Goal: Information Seeking & Learning: Learn about a topic

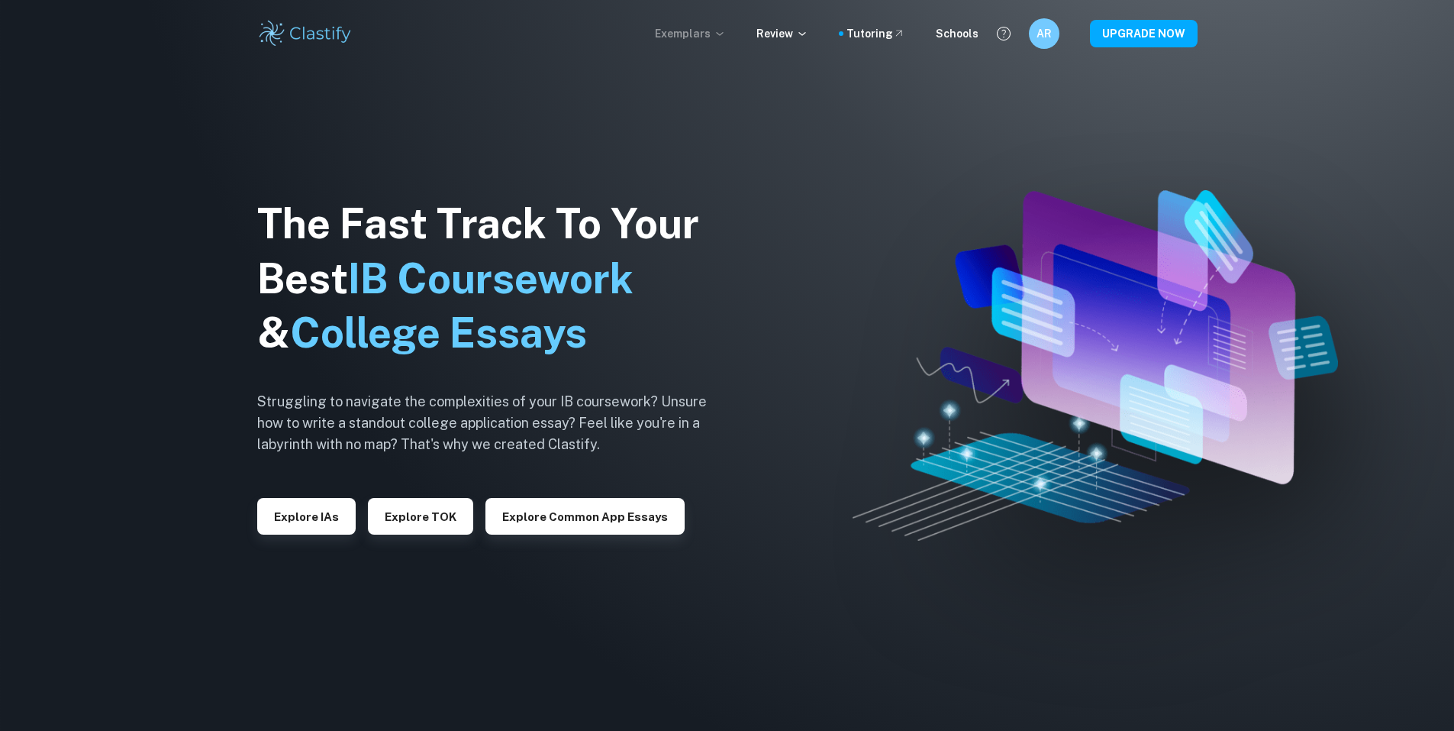
click at [721, 34] on p "Exemplars" at bounding box center [690, 33] width 71 height 17
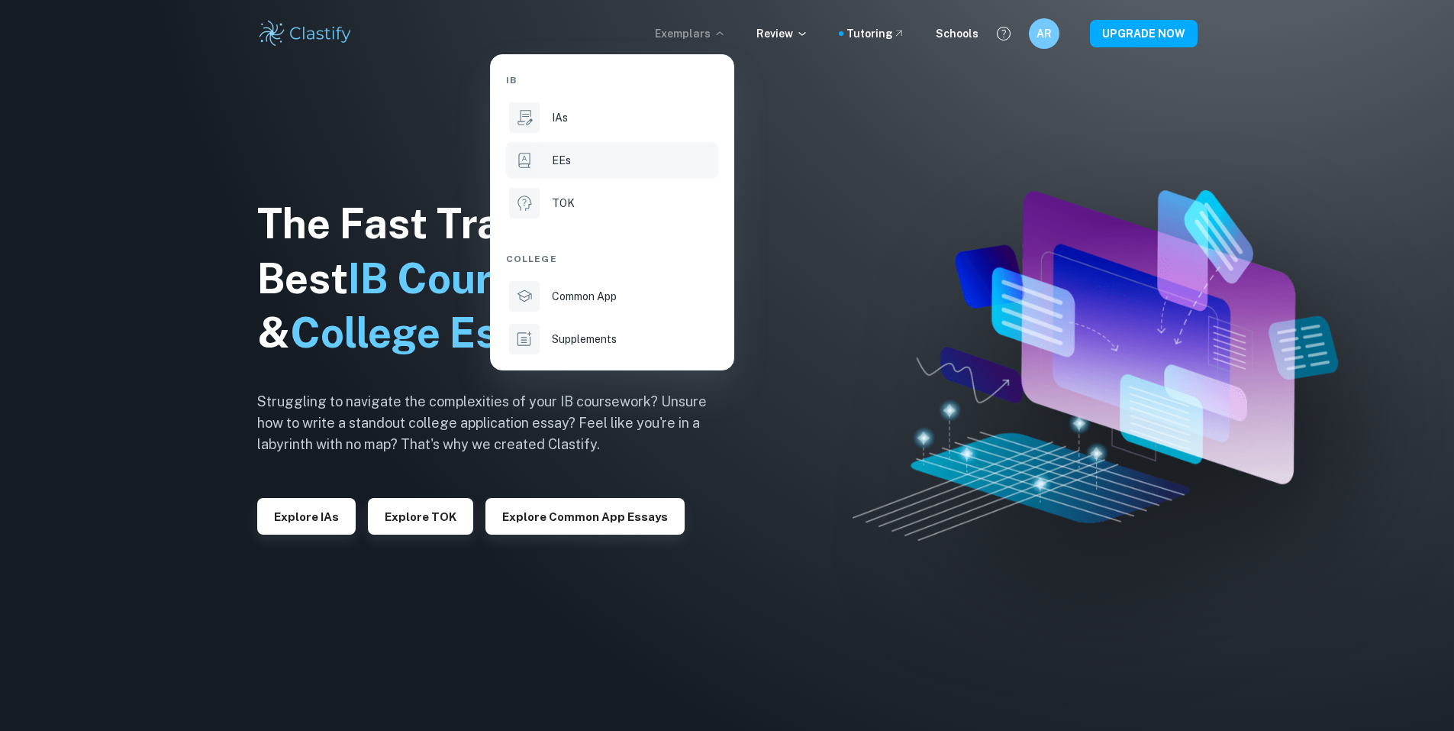
click at [586, 173] on li "EEs" at bounding box center [612, 160] width 212 height 37
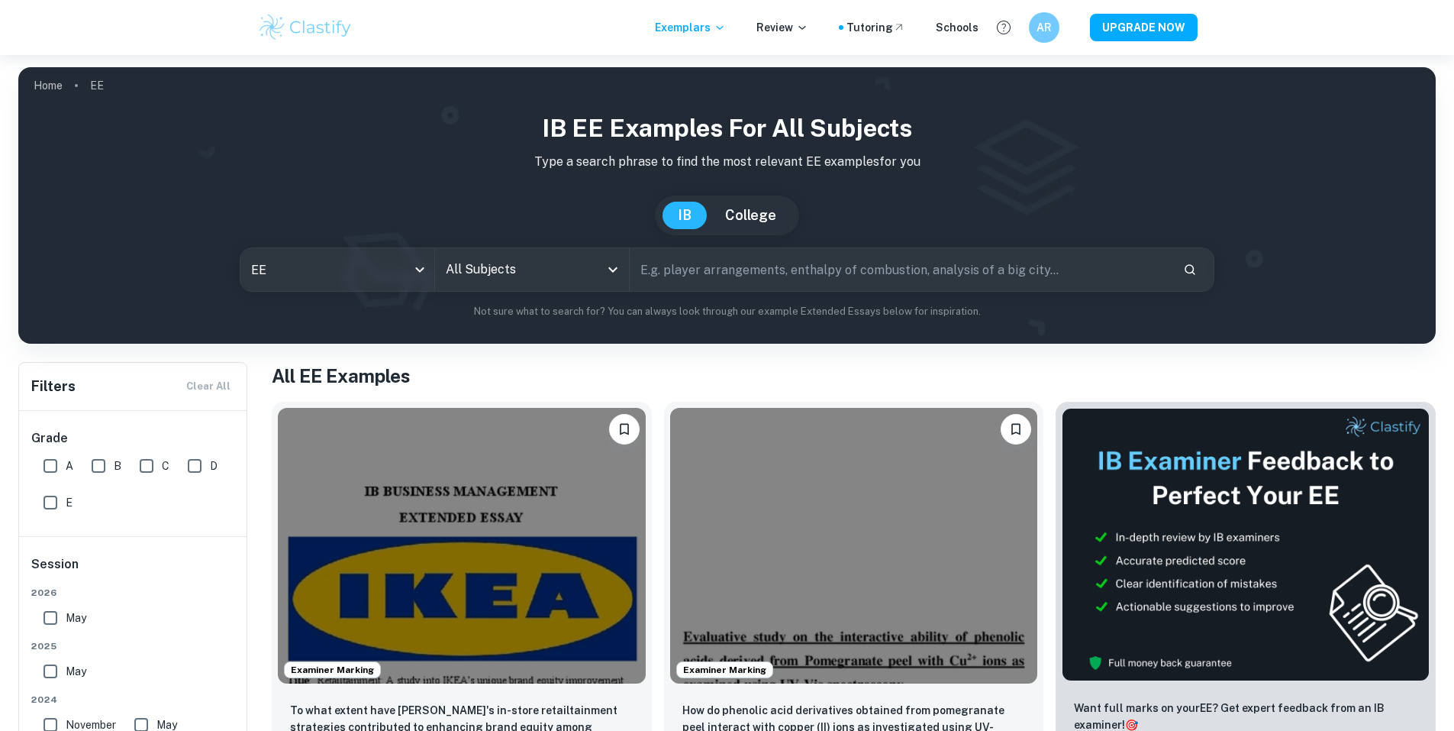
click at [527, 260] on input "All Subjects" at bounding box center [520, 269] width 157 height 29
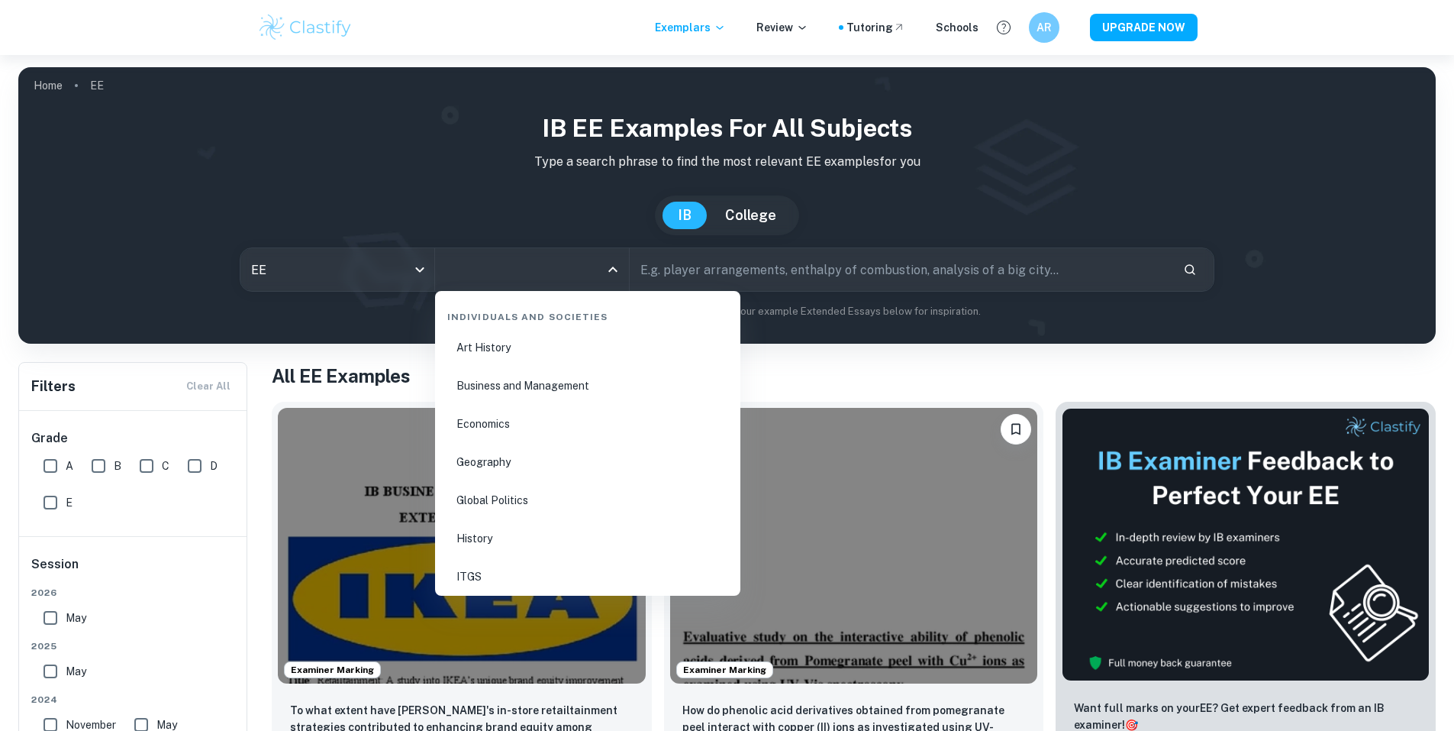
scroll to position [1731, 0]
click at [500, 425] on li "Business and Management" at bounding box center [587, 429] width 293 height 35
type input "Business and Management"
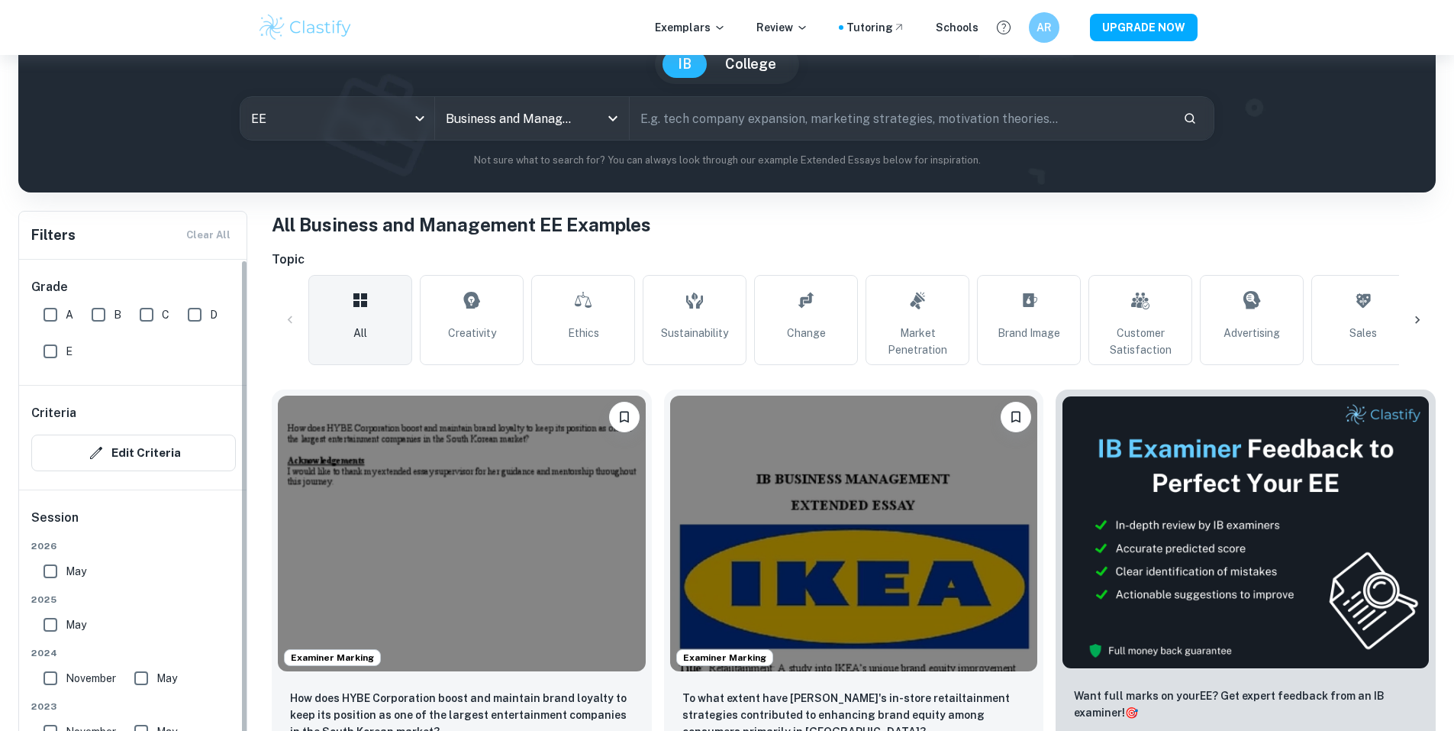
scroll to position [153, 0]
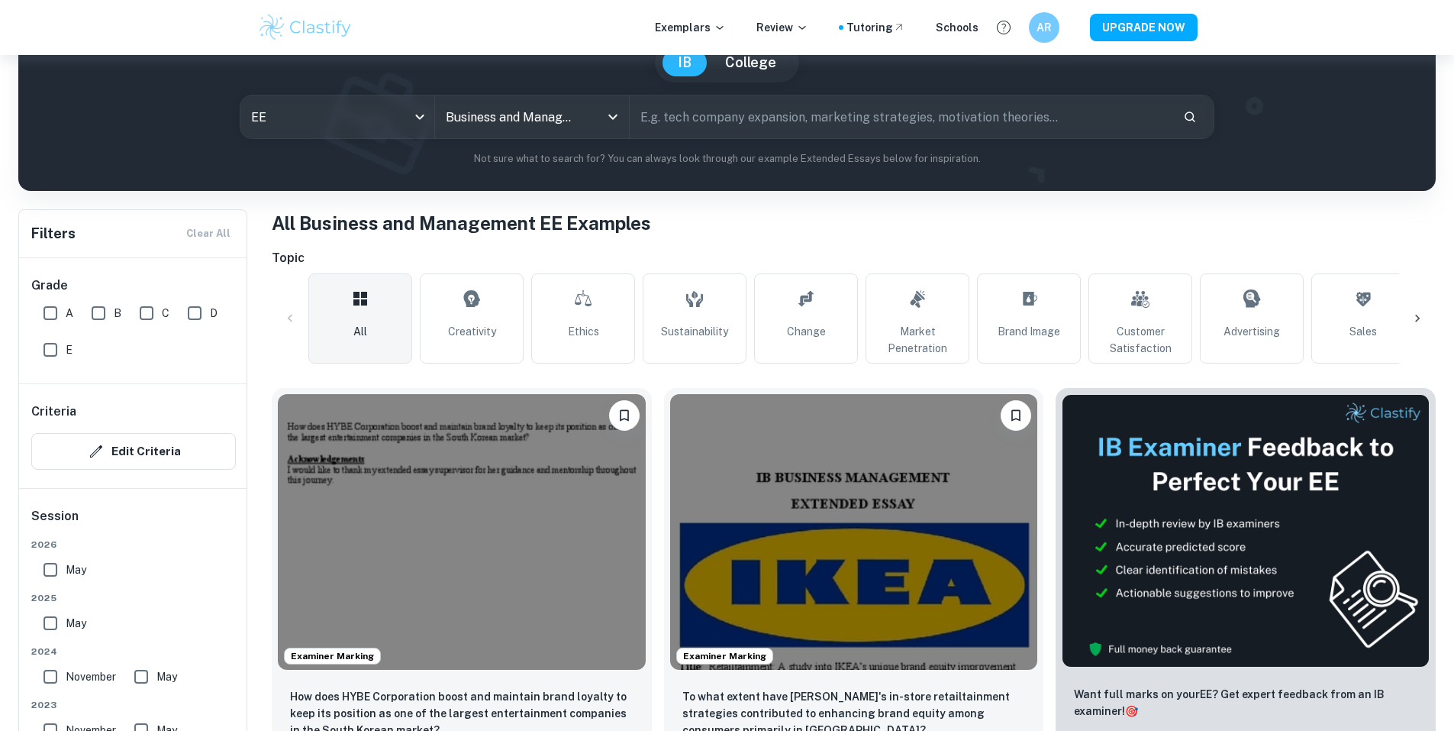
click at [58, 310] on input "A" at bounding box center [50, 313] width 31 height 31
checkbox input "true"
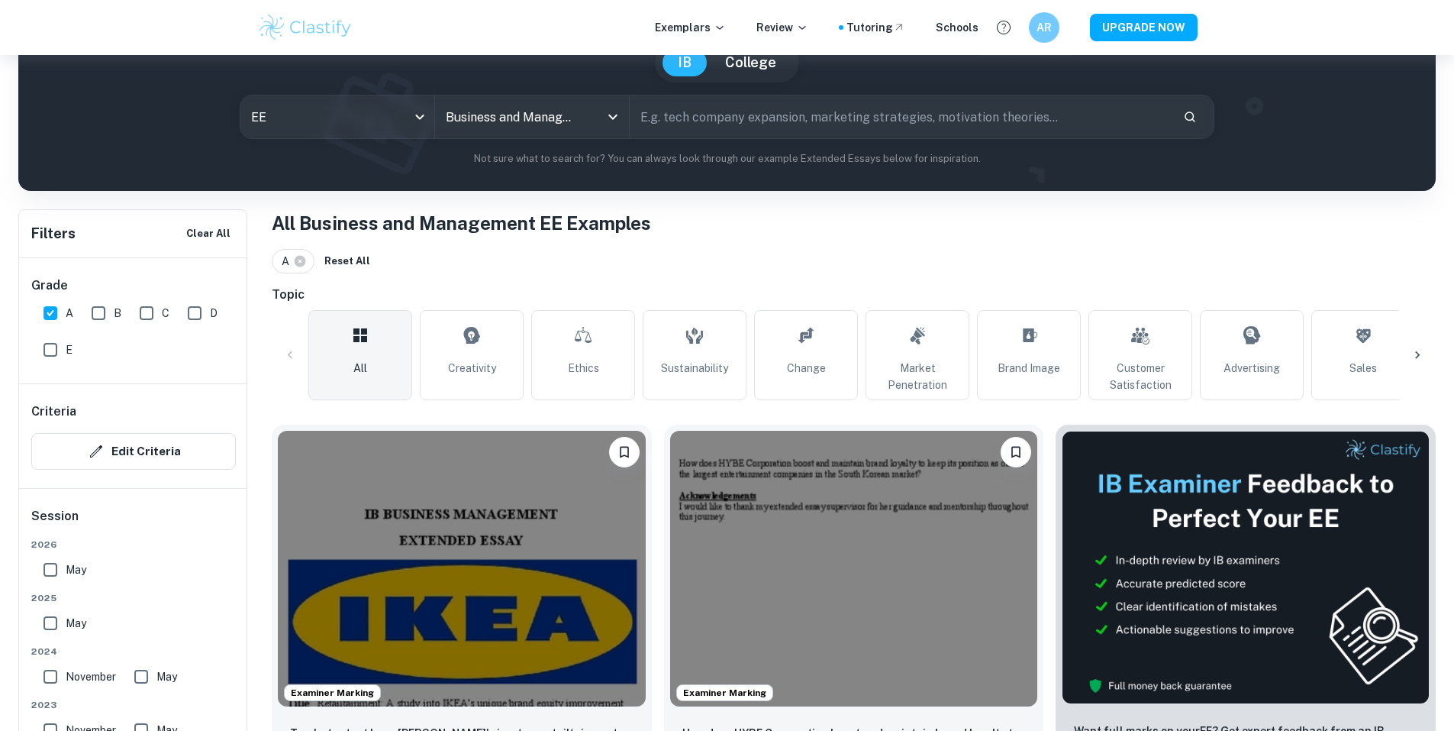
click at [102, 316] on input "B" at bounding box center [98, 313] width 31 height 31
checkbox input "true"
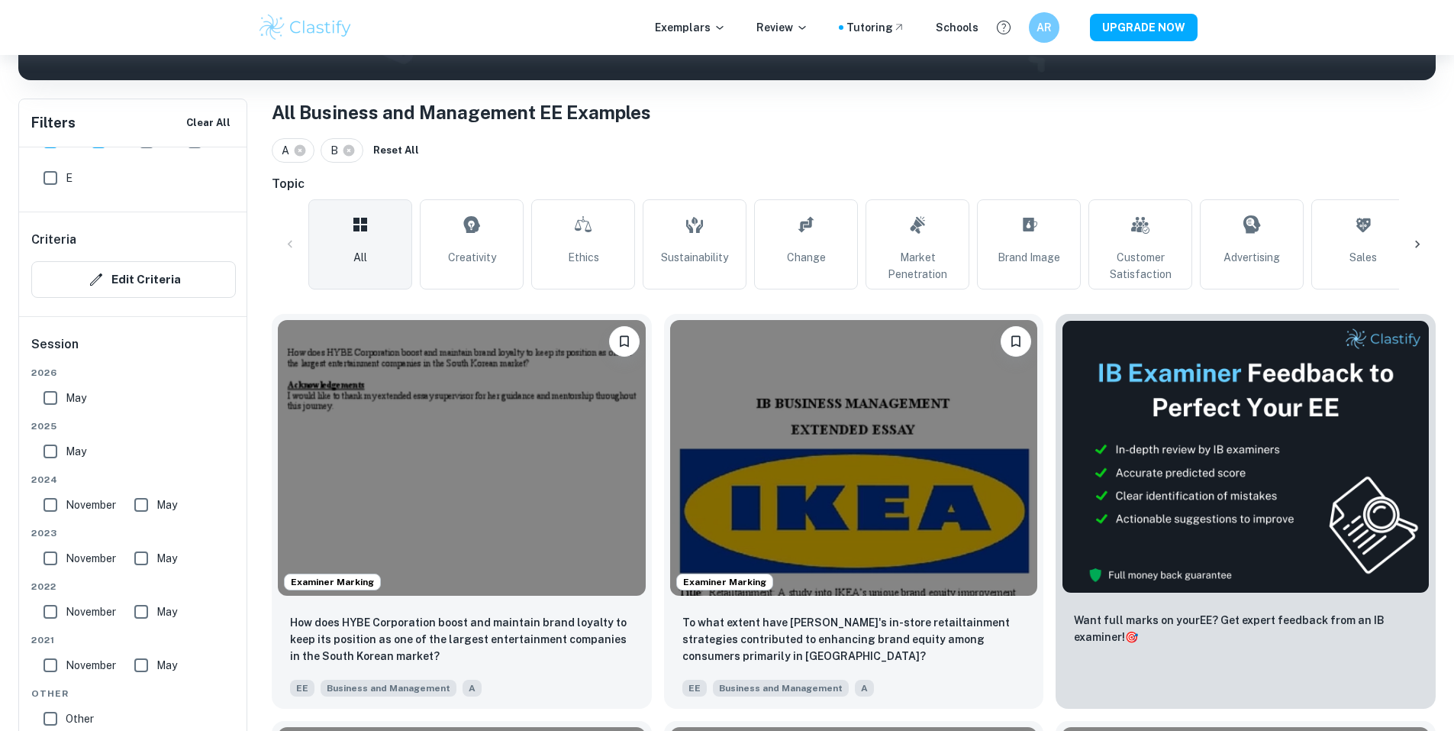
scroll to position [280, 0]
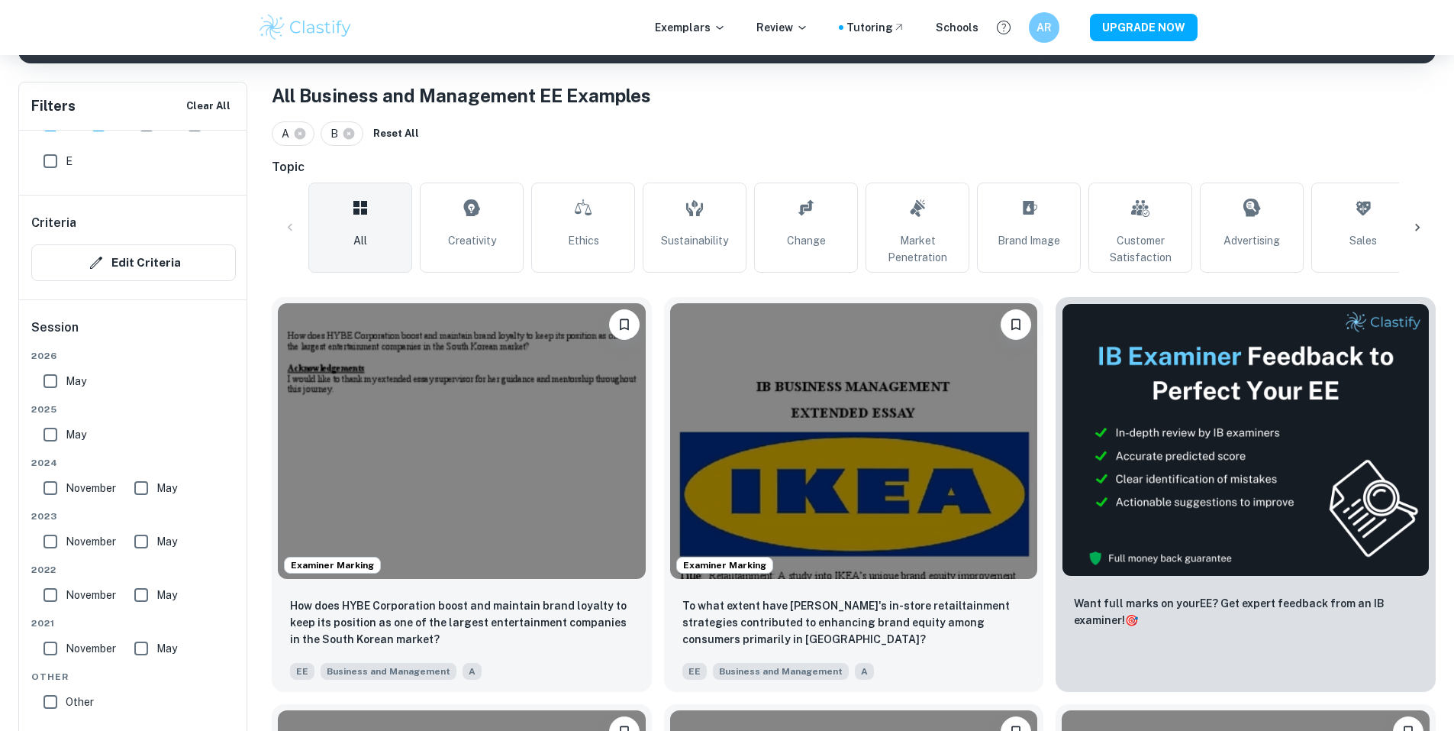
click at [44, 430] on input "May" at bounding box center [50, 434] width 31 height 31
checkbox input "true"
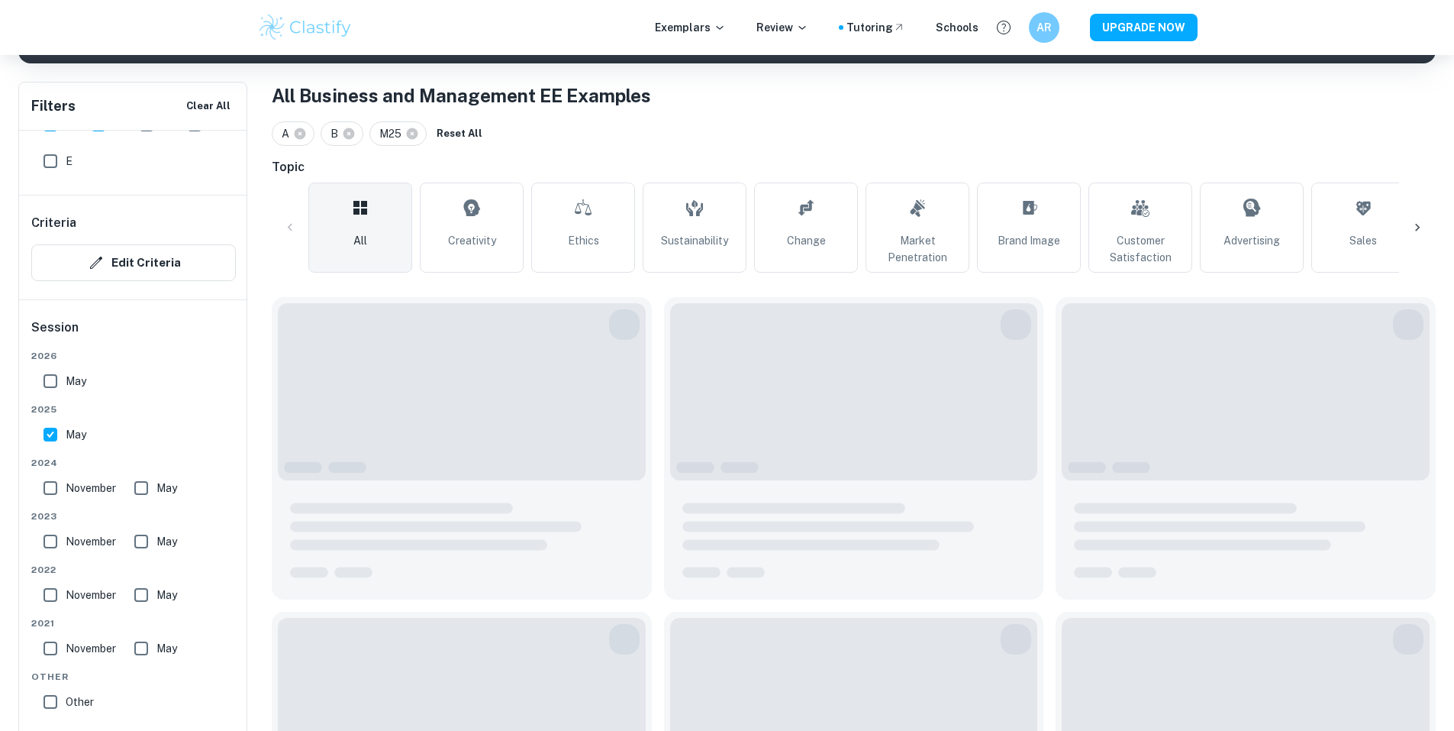
click at [47, 508] on div "2026 May 2025 May 2024 November May 2023 November May 2022 November May 2021 No…" at bounding box center [133, 536] width 205 height 374
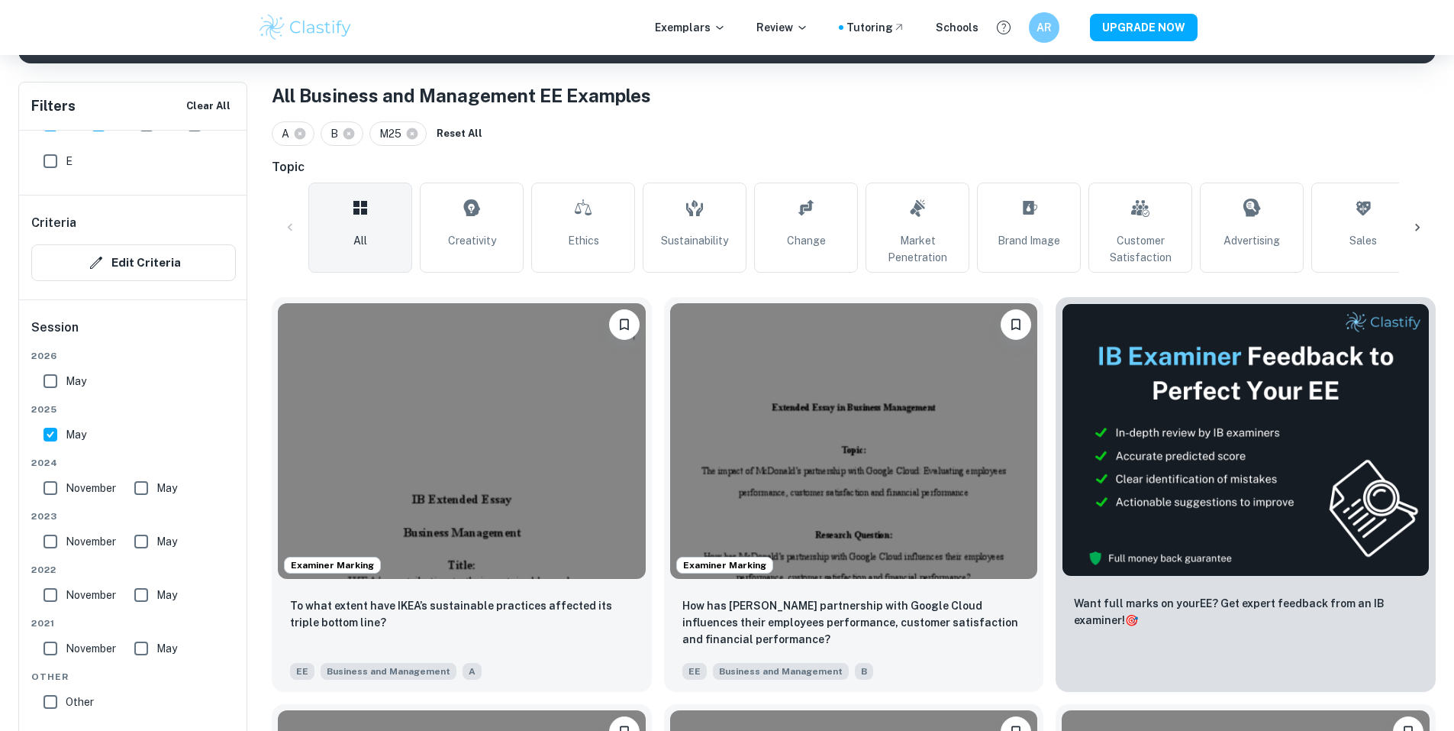
click at [141, 490] on input "May" at bounding box center [141, 488] width 31 height 31
checkbox input "true"
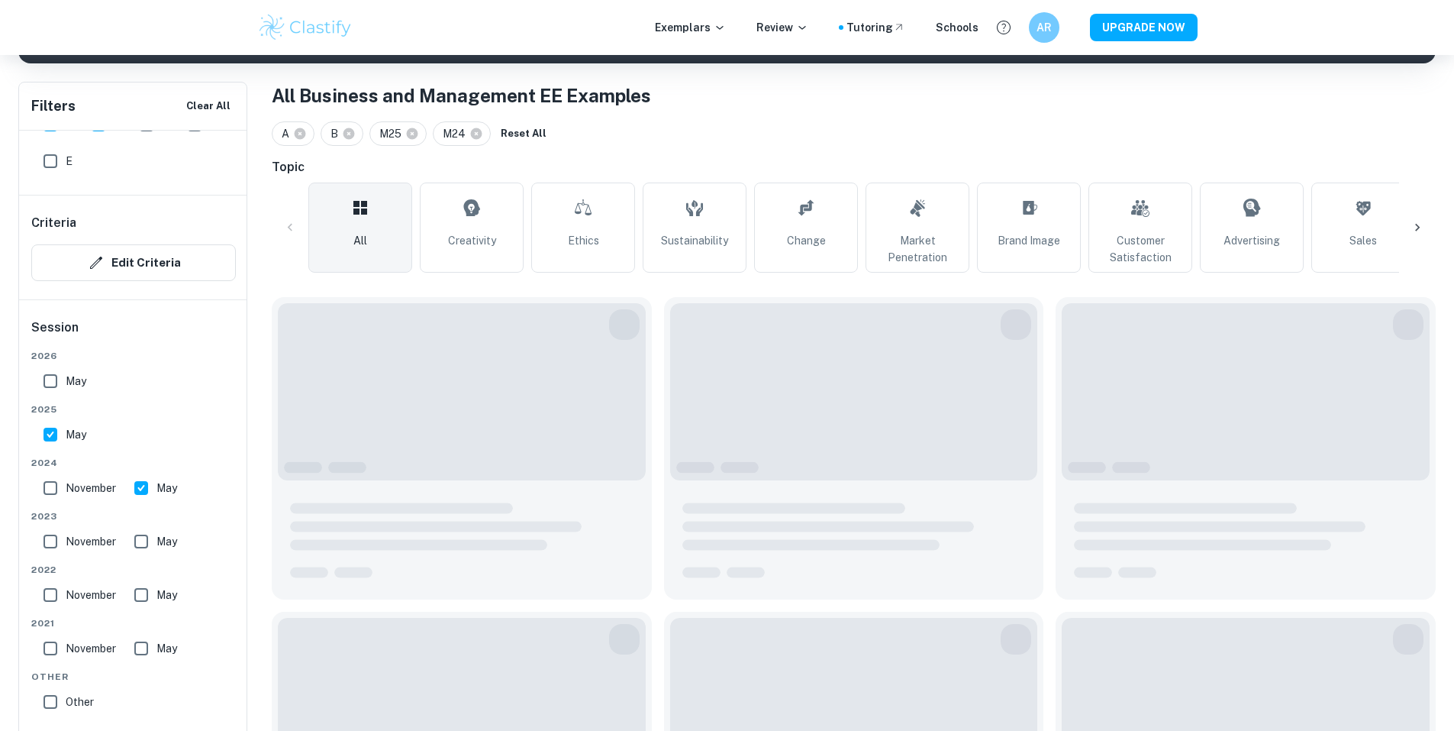
click at [71, 491] on span "November" at bounding box center [91, 487] width 50 height 17
click at [66, 491] on input "November" at bounding box center [50, 488] width 31 height 31
checkbox input "true"
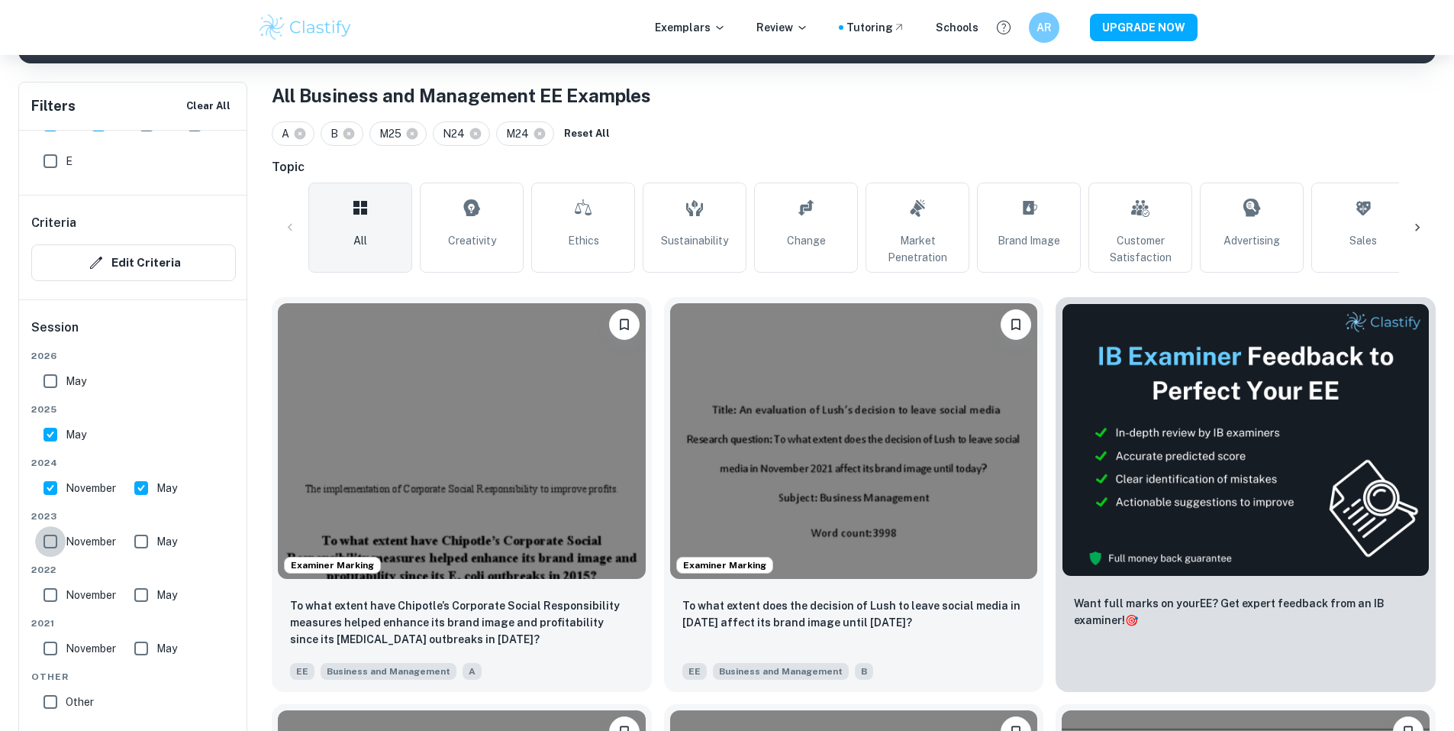
click at [53, 546] on input "November" at bounding box center [50, 541] width 31 height 31
checkbox input "true"
click at [153, 550] on input "May" at bounding box center [141, 541] width 31 height 31
checkbox input "true"
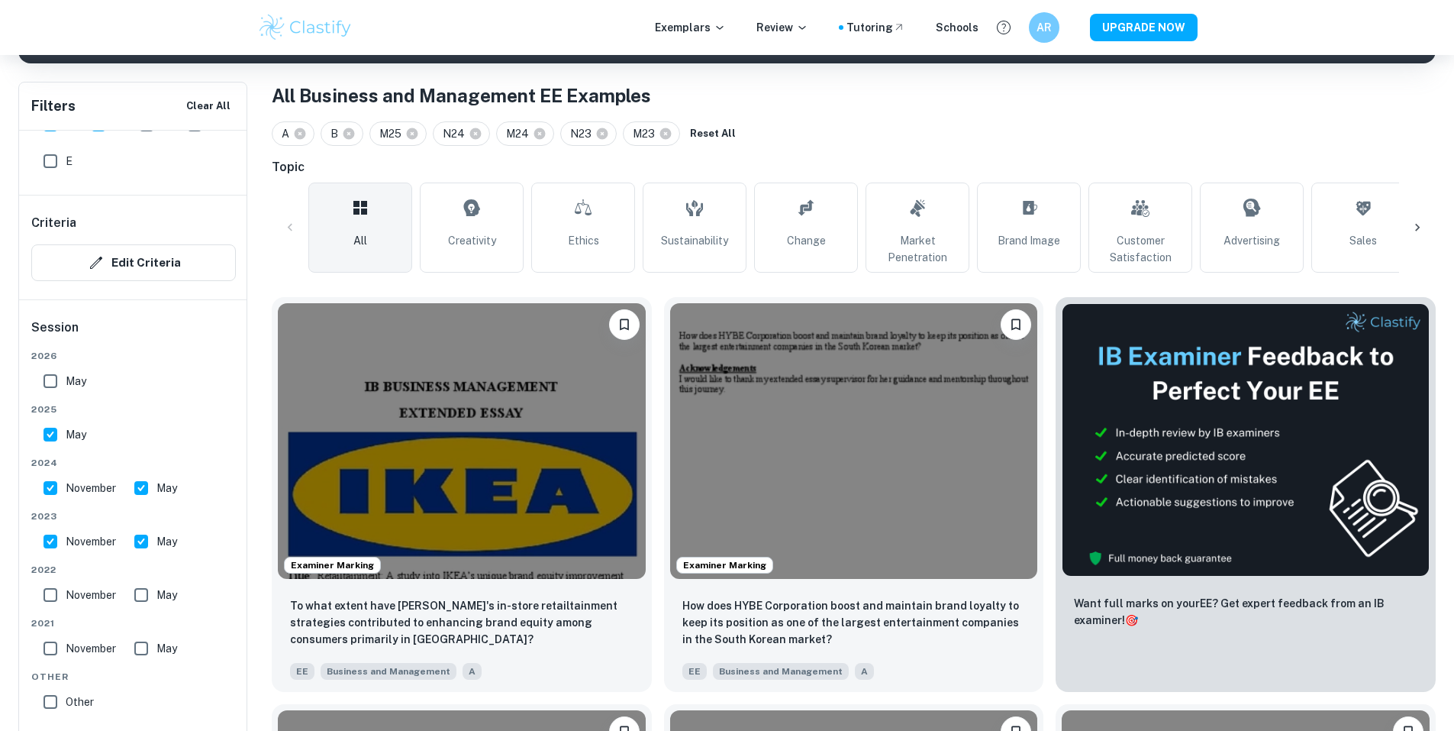
click at [55, 596] on input "November" at bounding box center [50, 594] width 31 height 31
checkbox input "true"
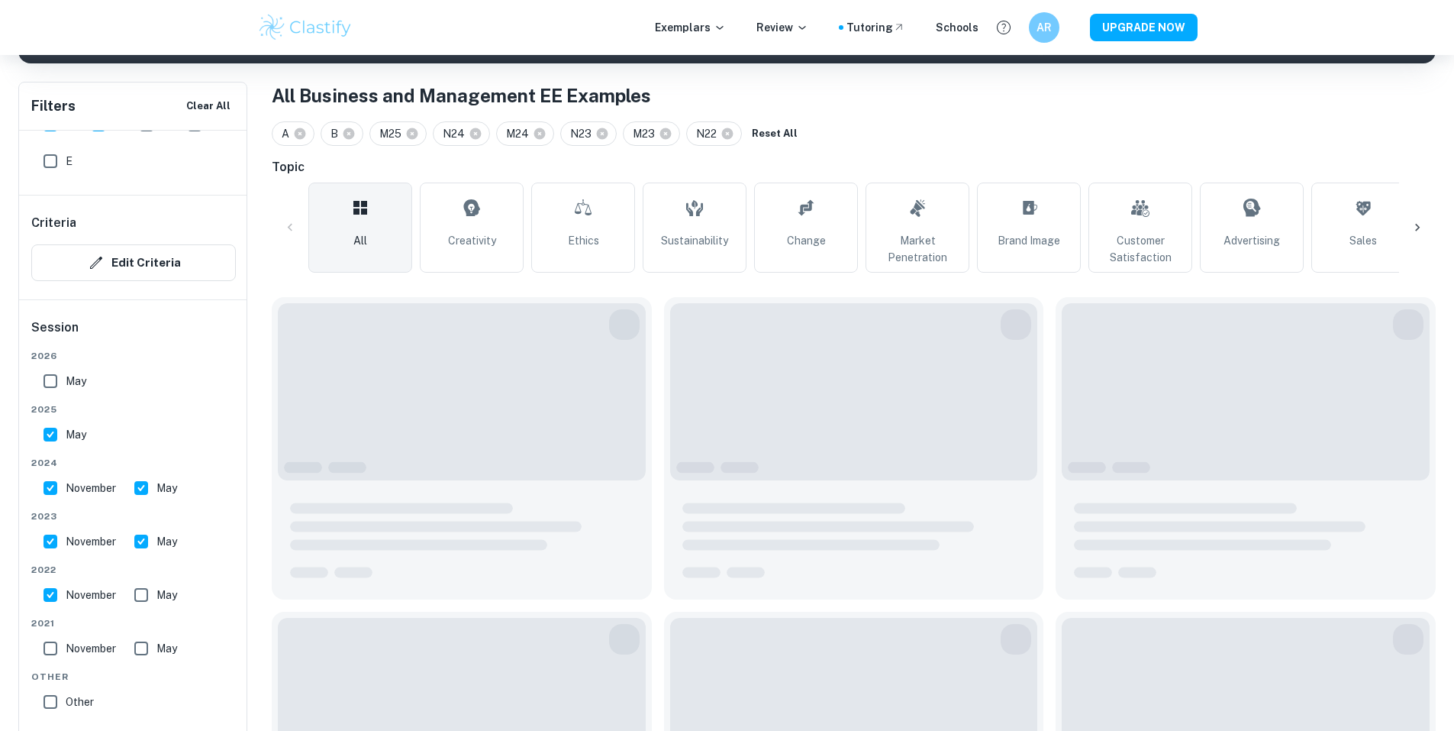
click at [131, 591] on input "May" at bounding box center [141, 594] width 31 height 31
checkbox input "true"
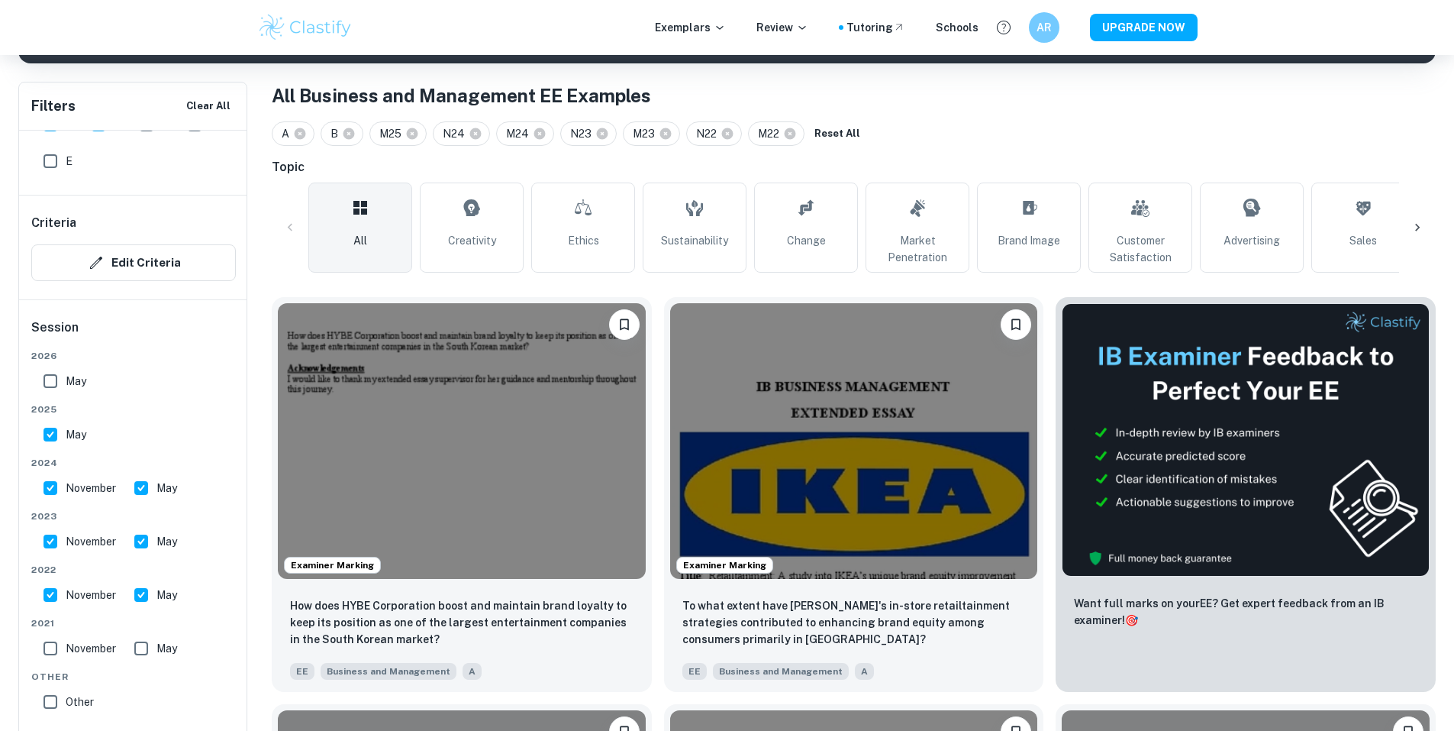
click at [56, 648] on input "November" at bounding box center [50, 648] width 31 height 31
checkbox input "true"
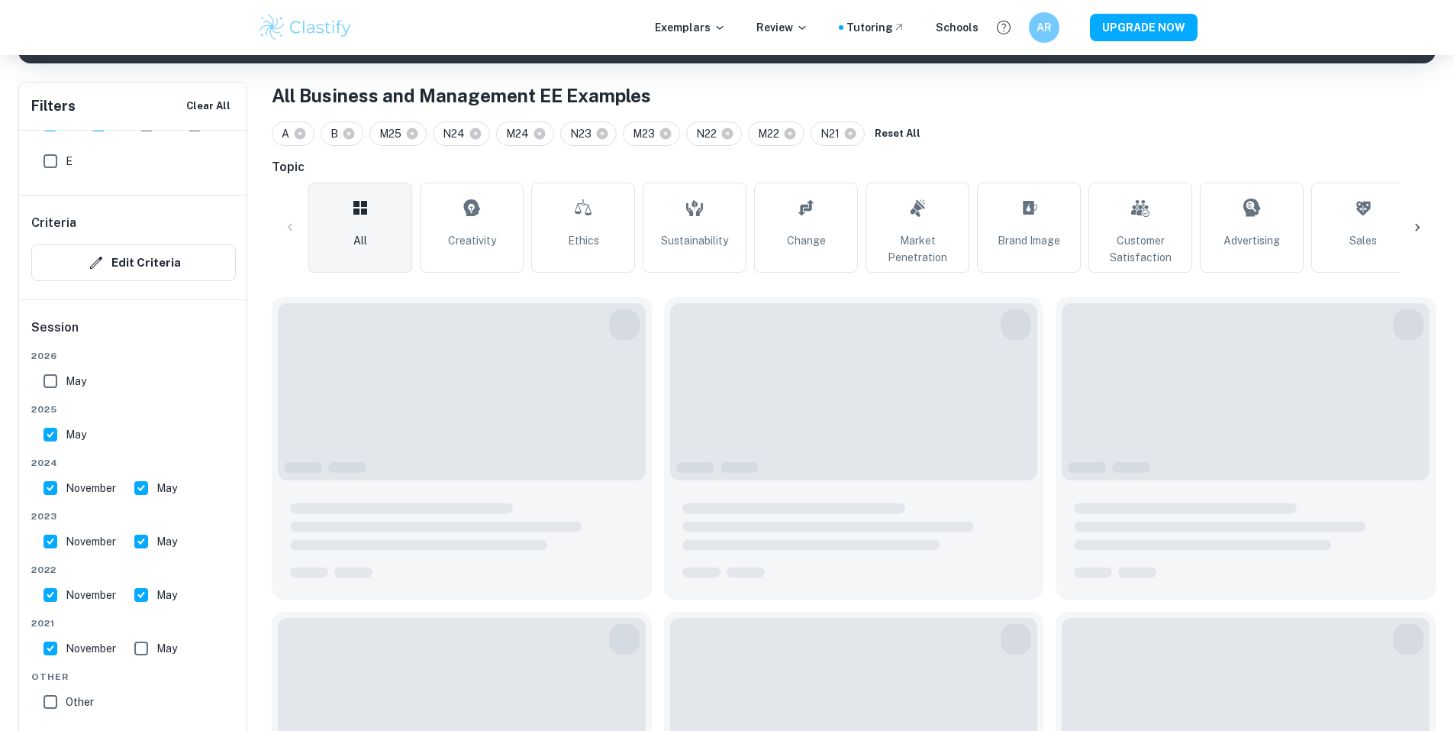
click at [137, 646] on input "May" at bounding box center [141, 648] width 31 height 31
checkbox input "true"
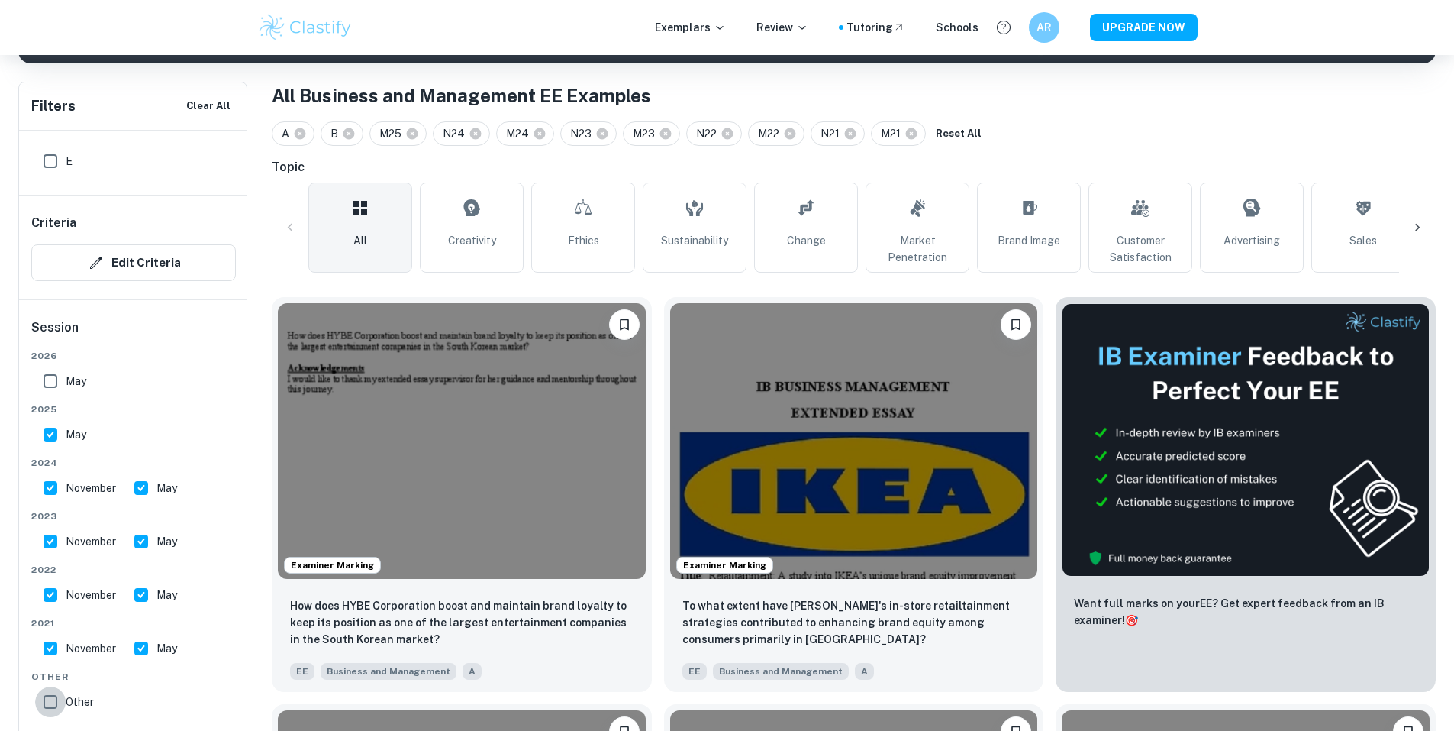
click at [63, 703] on input "Other" at bounding box center [50, 701] width 31 height 31
checkbox input "true"
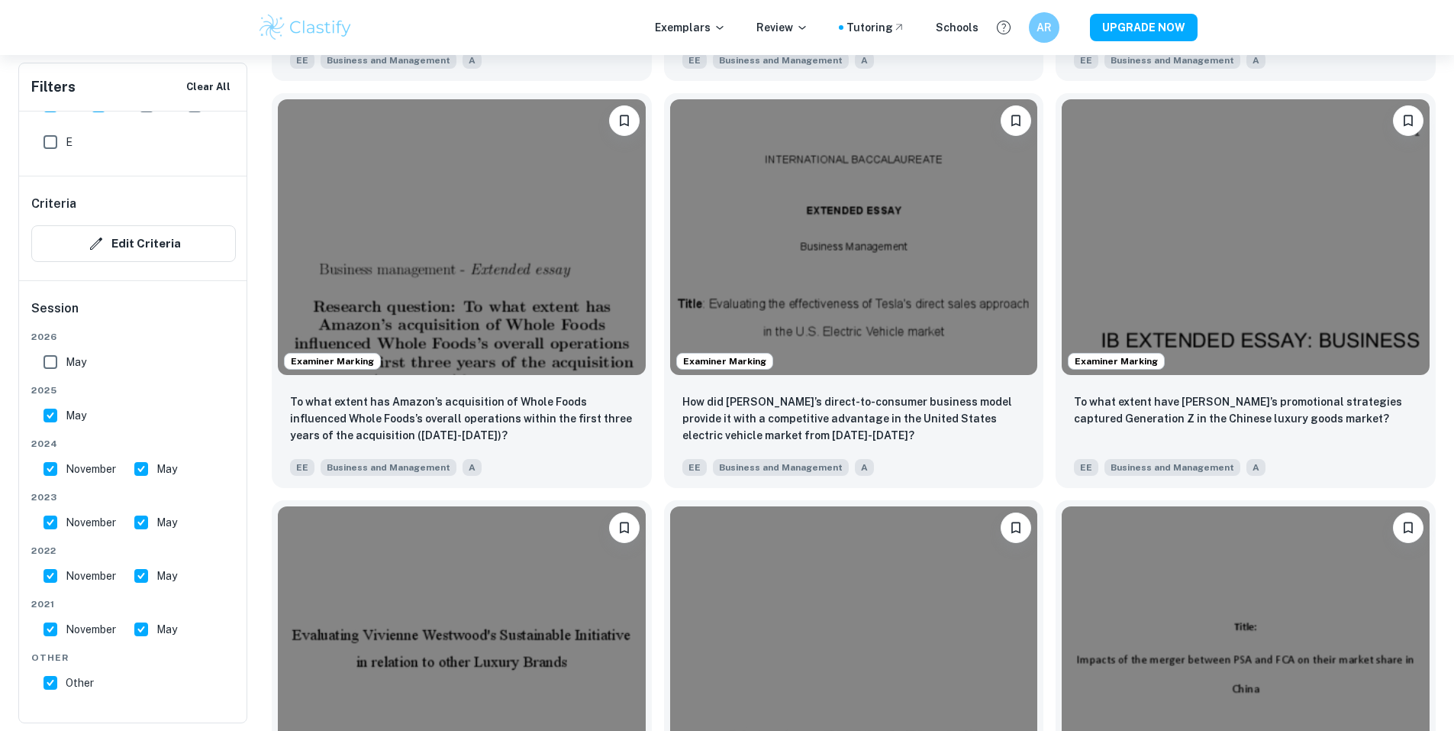
scroll to position [2751, 0]
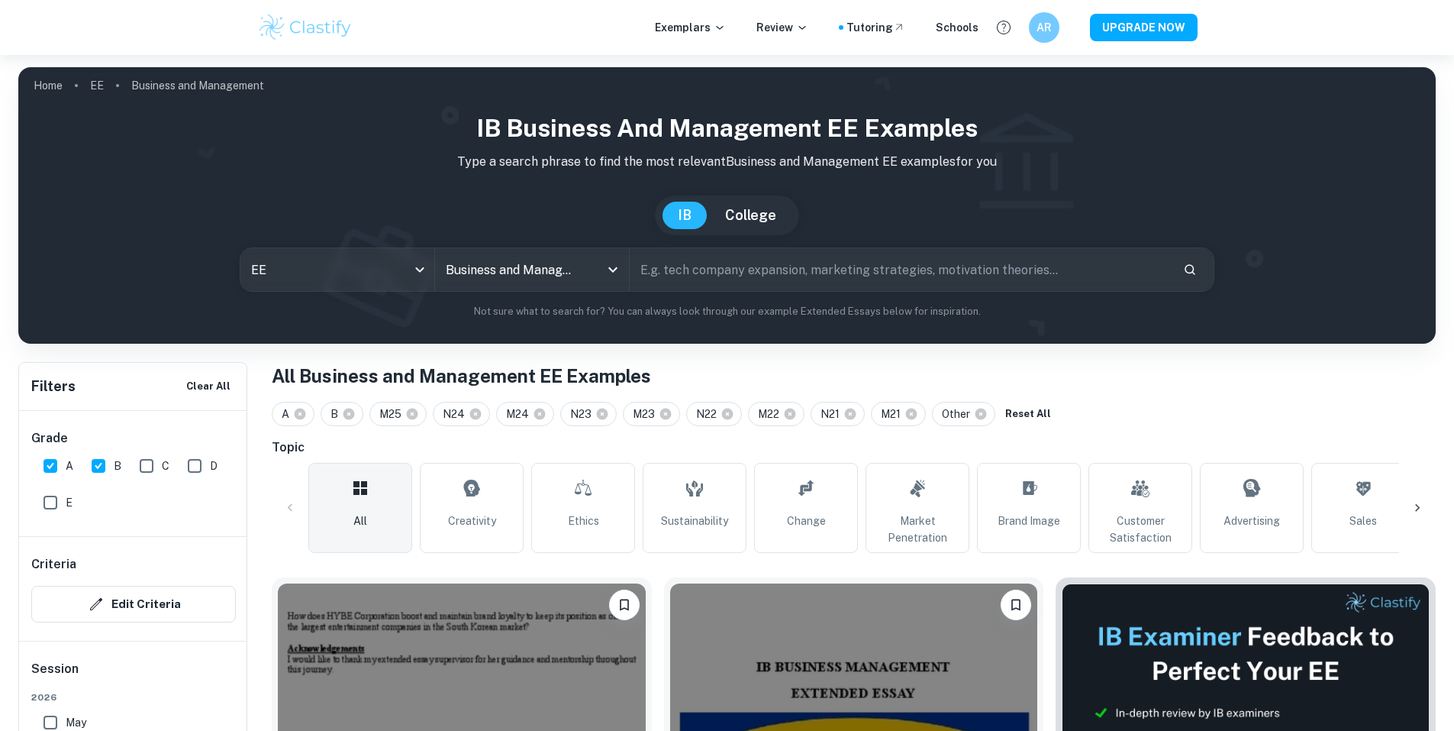
scroll to position [102, 0]
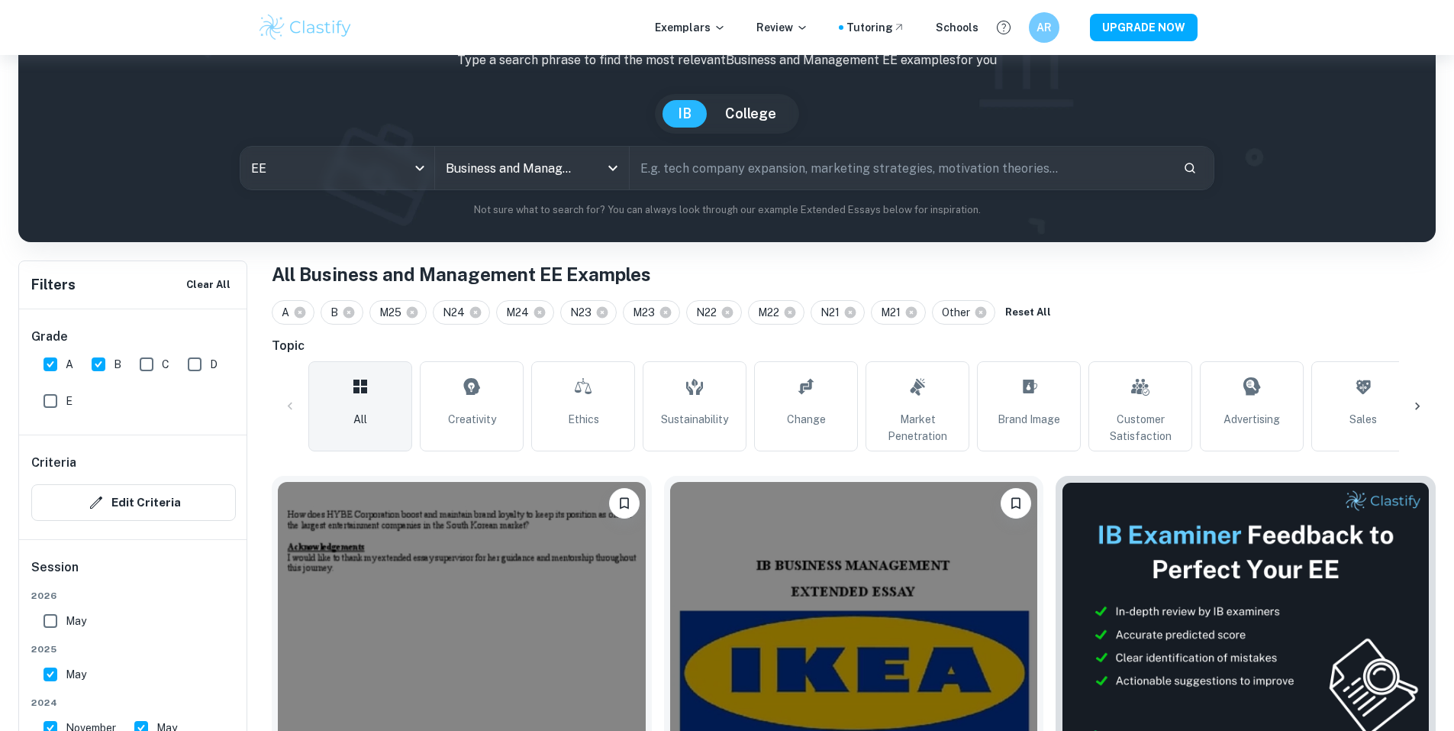
click at [937, 162] on input "text" at bounding box center [900, 168] width 541 height 43
type input "acquisition"
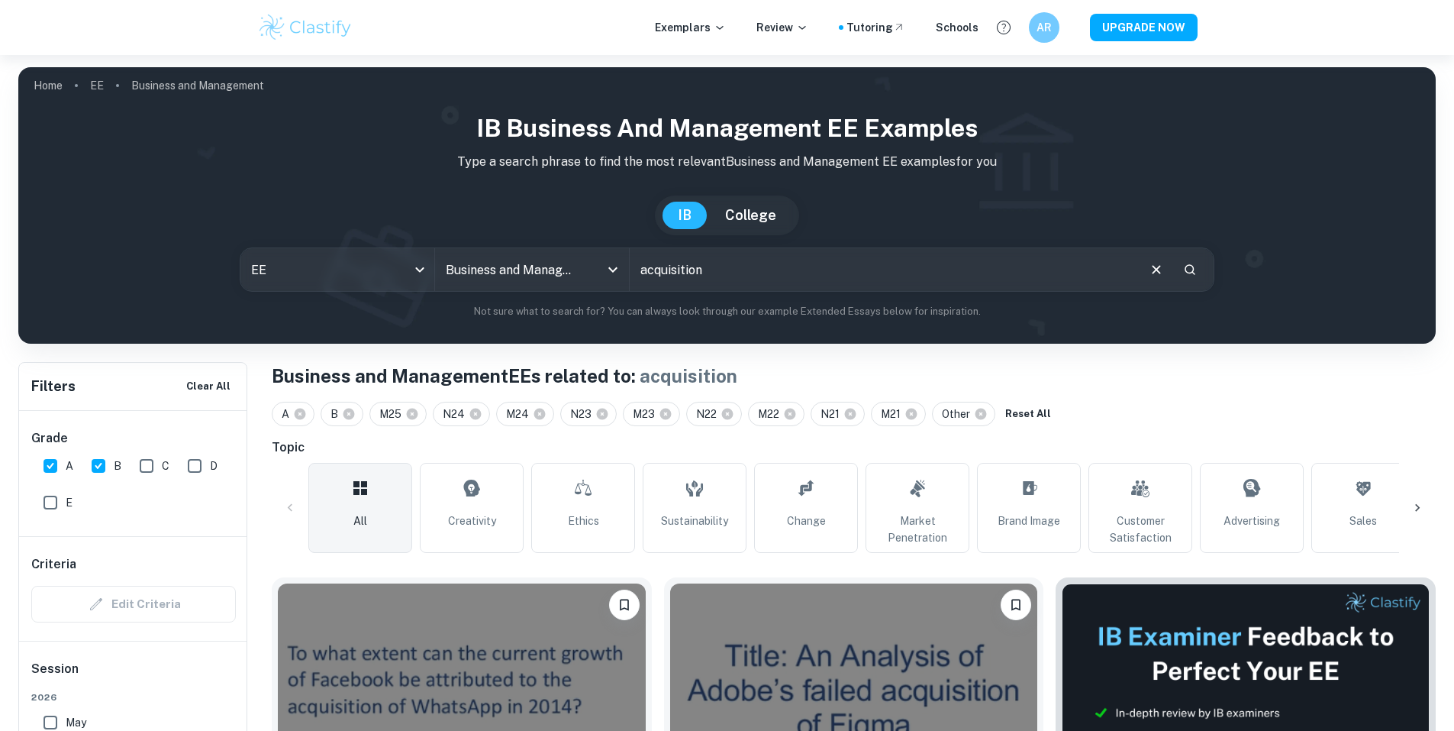
scroll to position [179, 0]
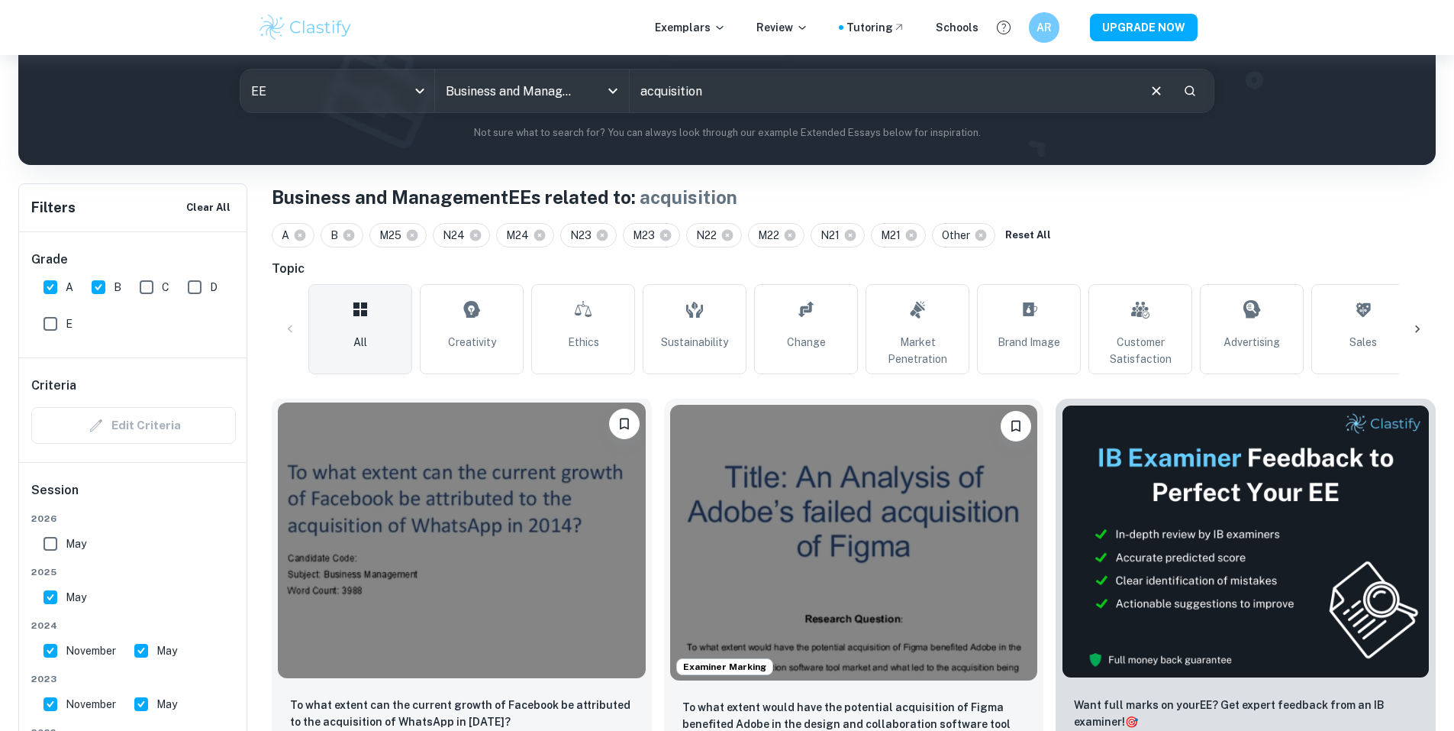
click at [492, 476] on img at bounding box center [462, 540] width 368 height 276
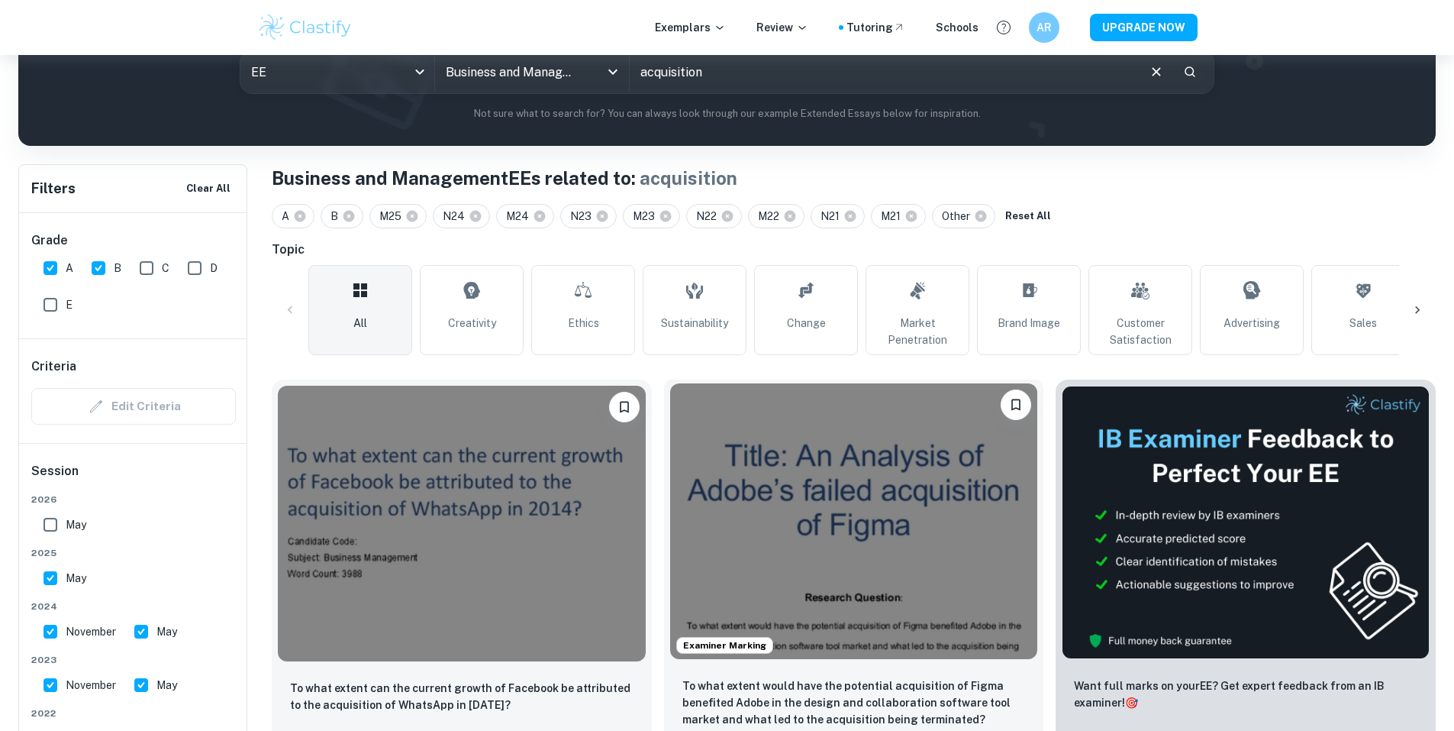
scroll to position [204, 0]
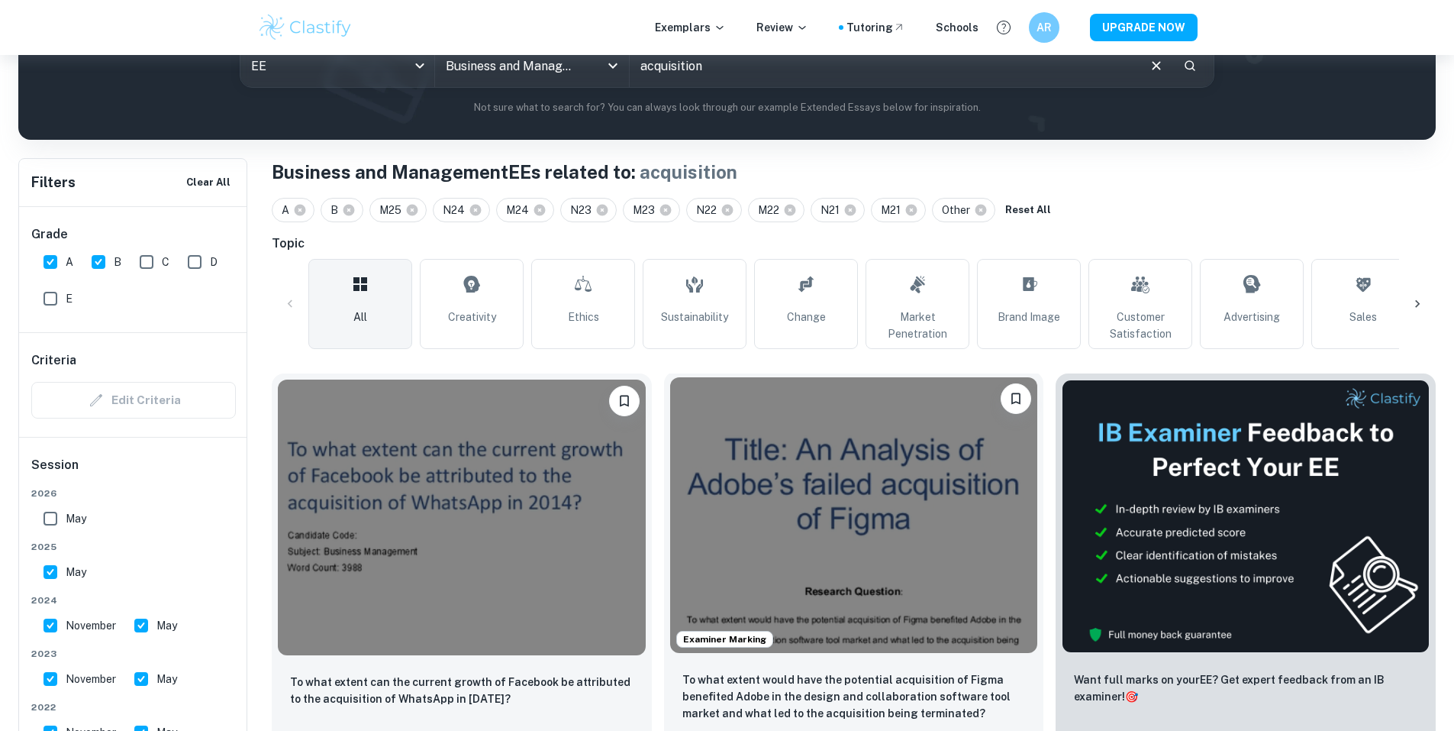
click at [778, 421] on img at bounding box center [854, 515] width 368 height 276
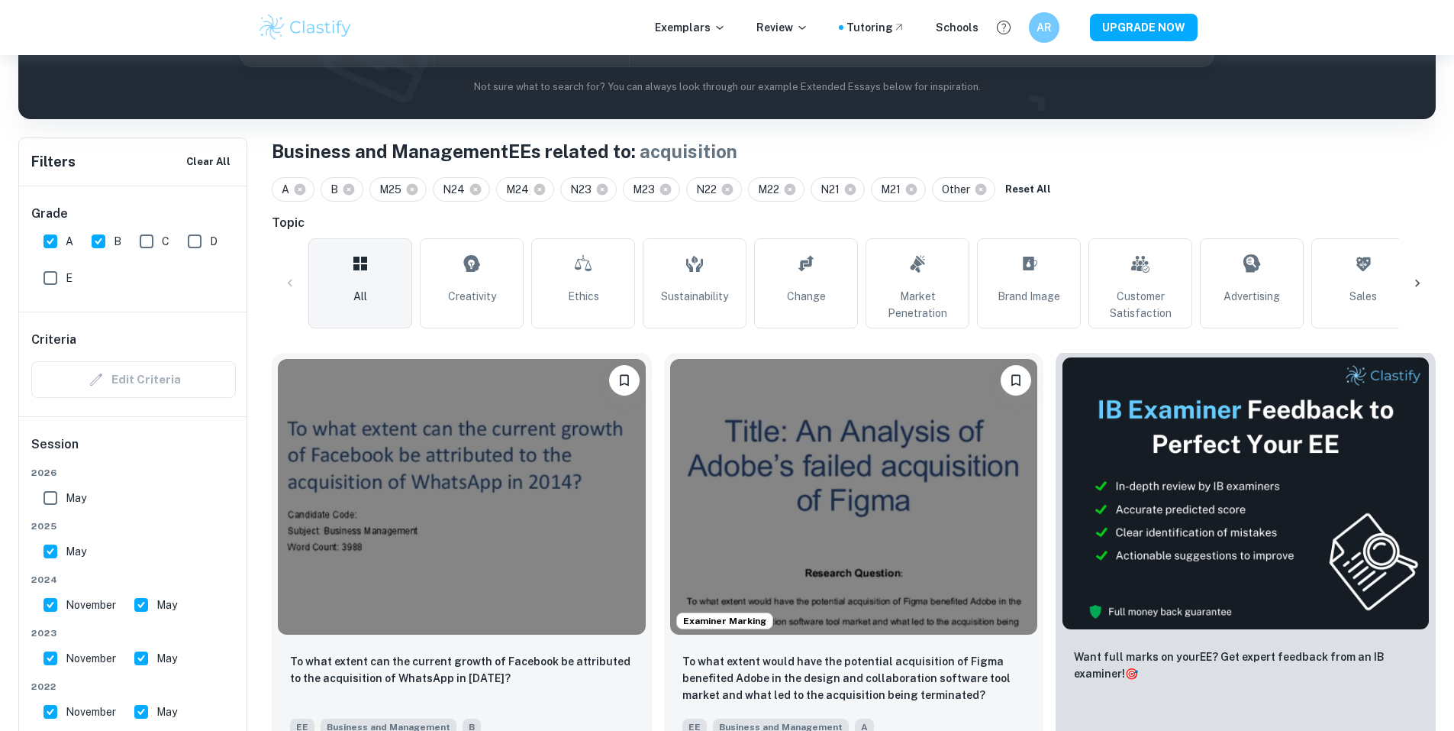
scroll to position [229, 0]
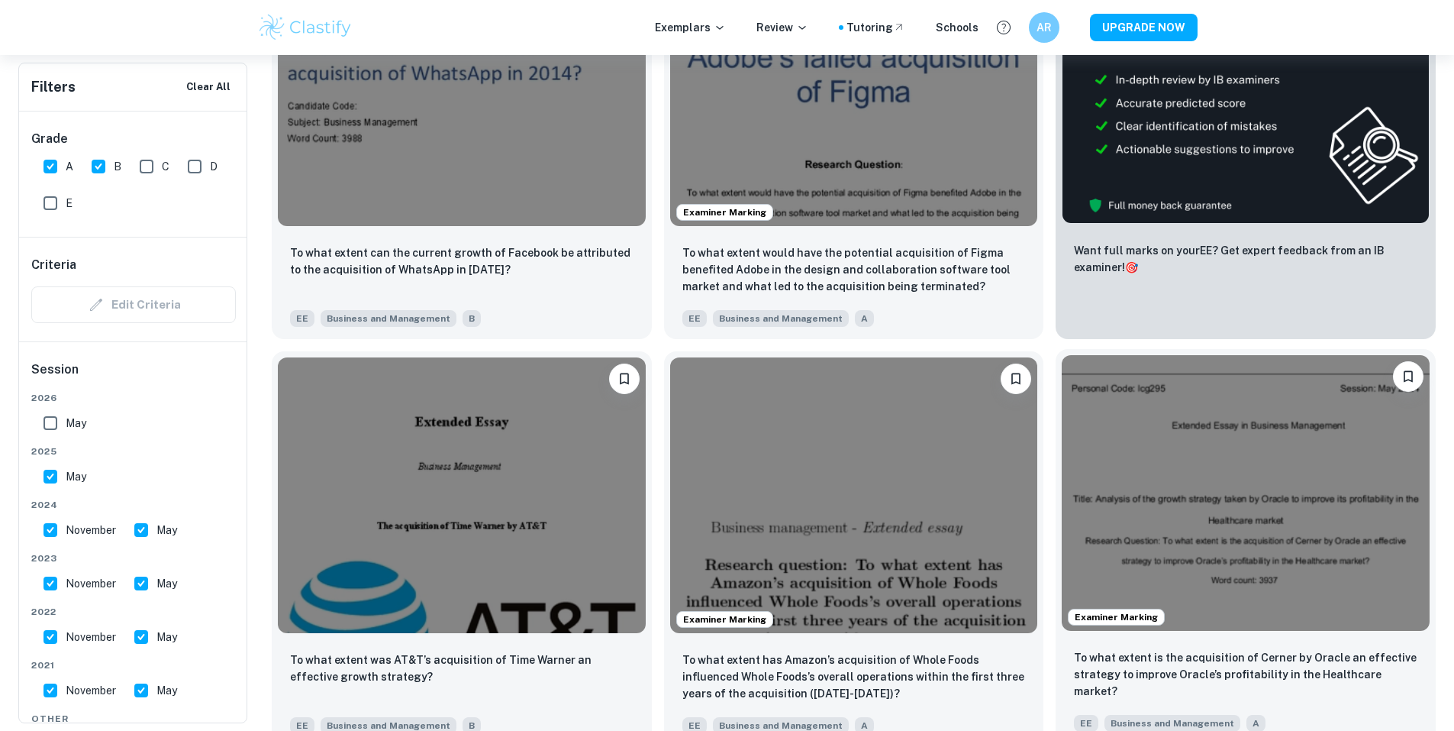
scroll to position [637, 0]
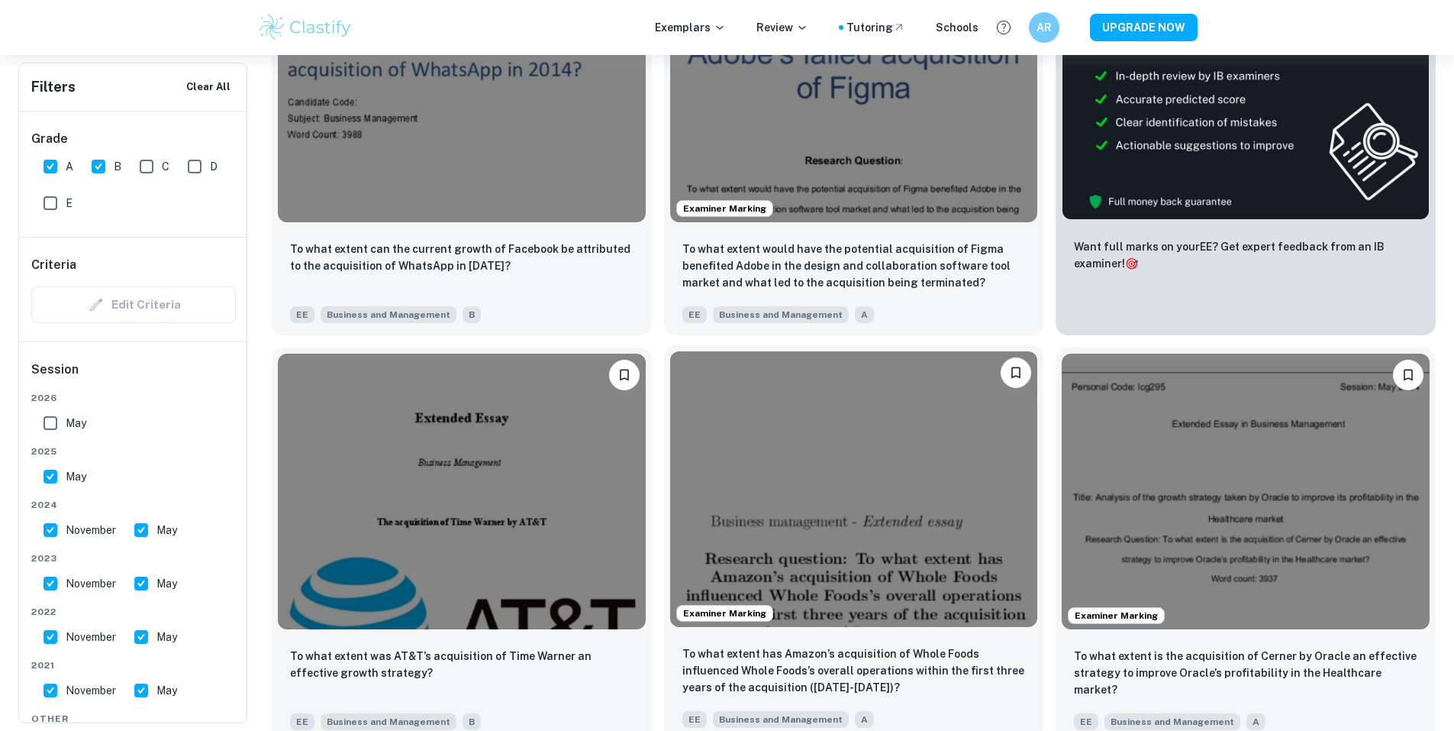
click at [670, 415] on img at bounding box center [854, 489] width 368 height 276
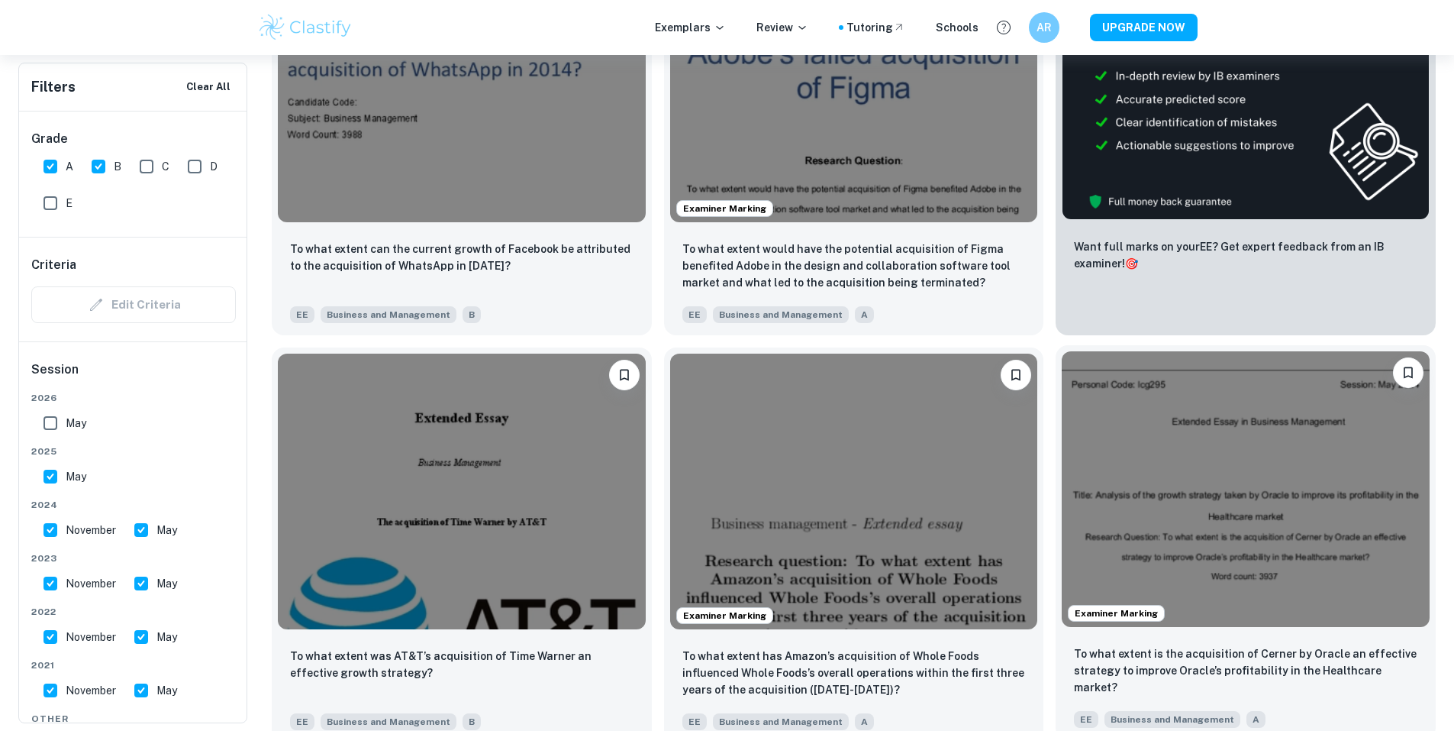
click at [1062, 421] on img at bounding box center [1246, 489] width 368 height 276
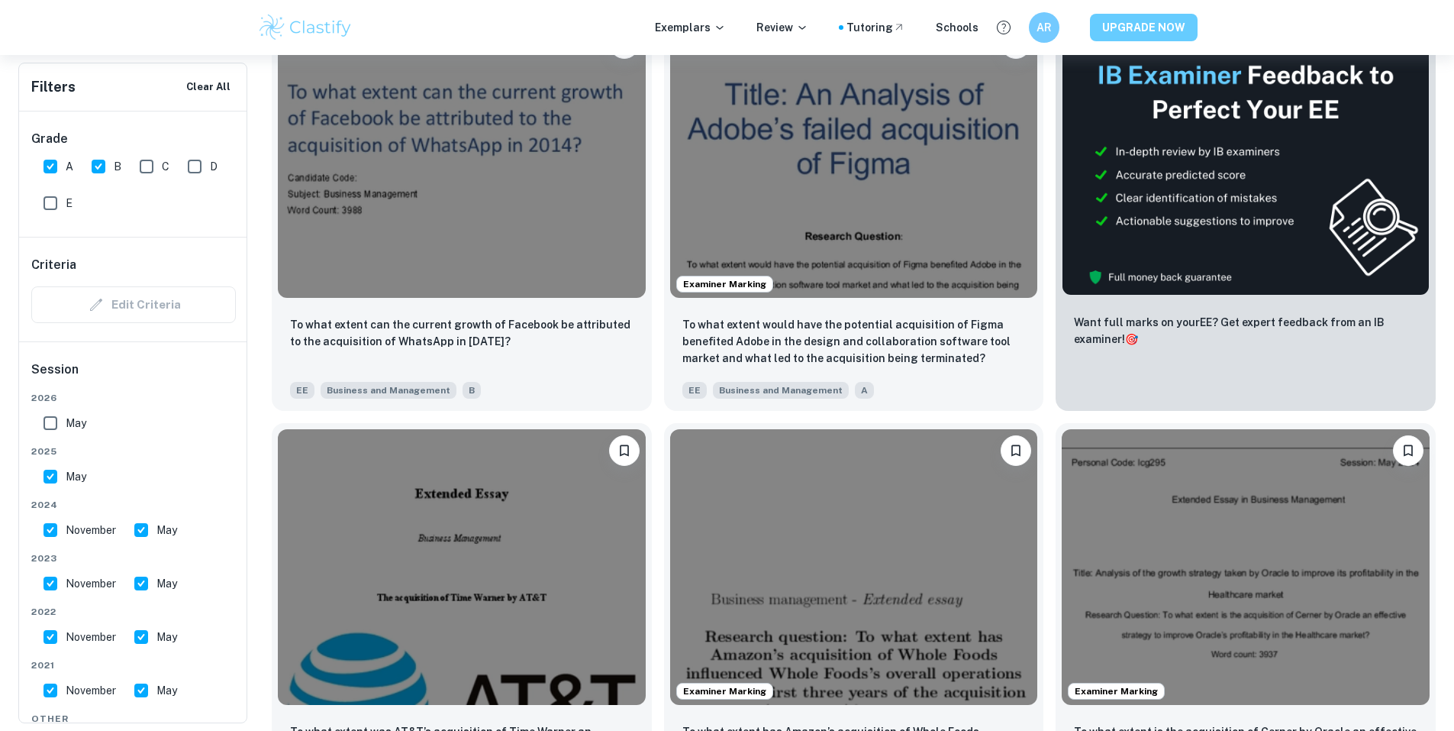
scroll to position [560, 0]
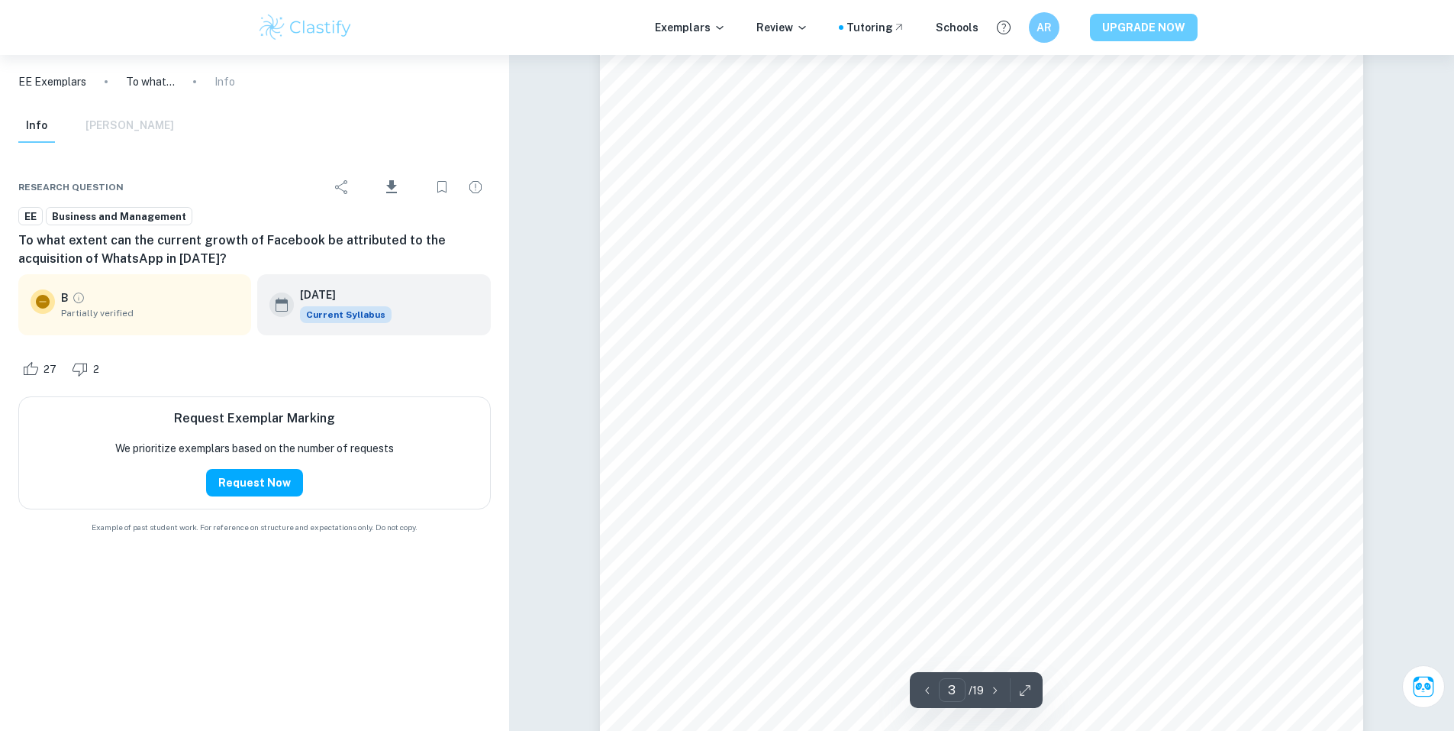
scroll to position [2273, 0]
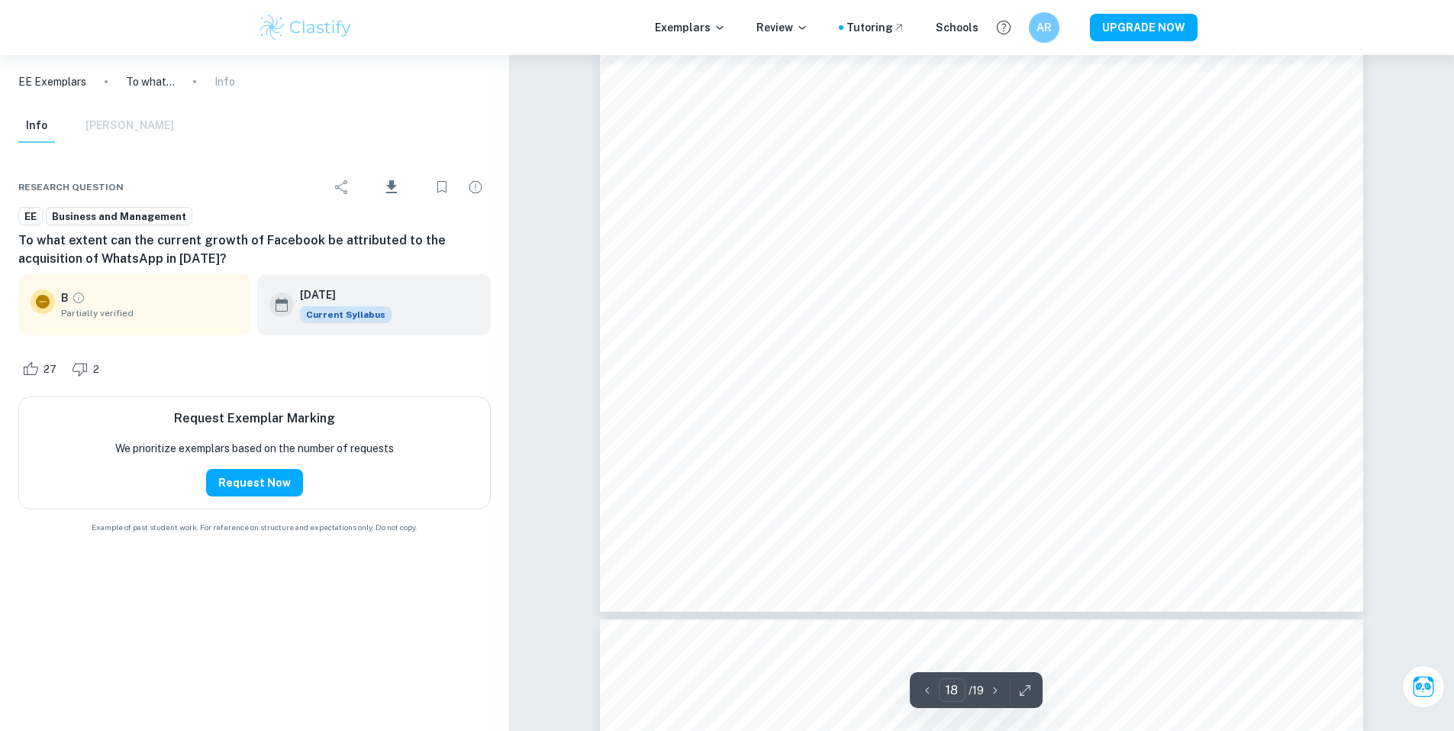
type input "19"
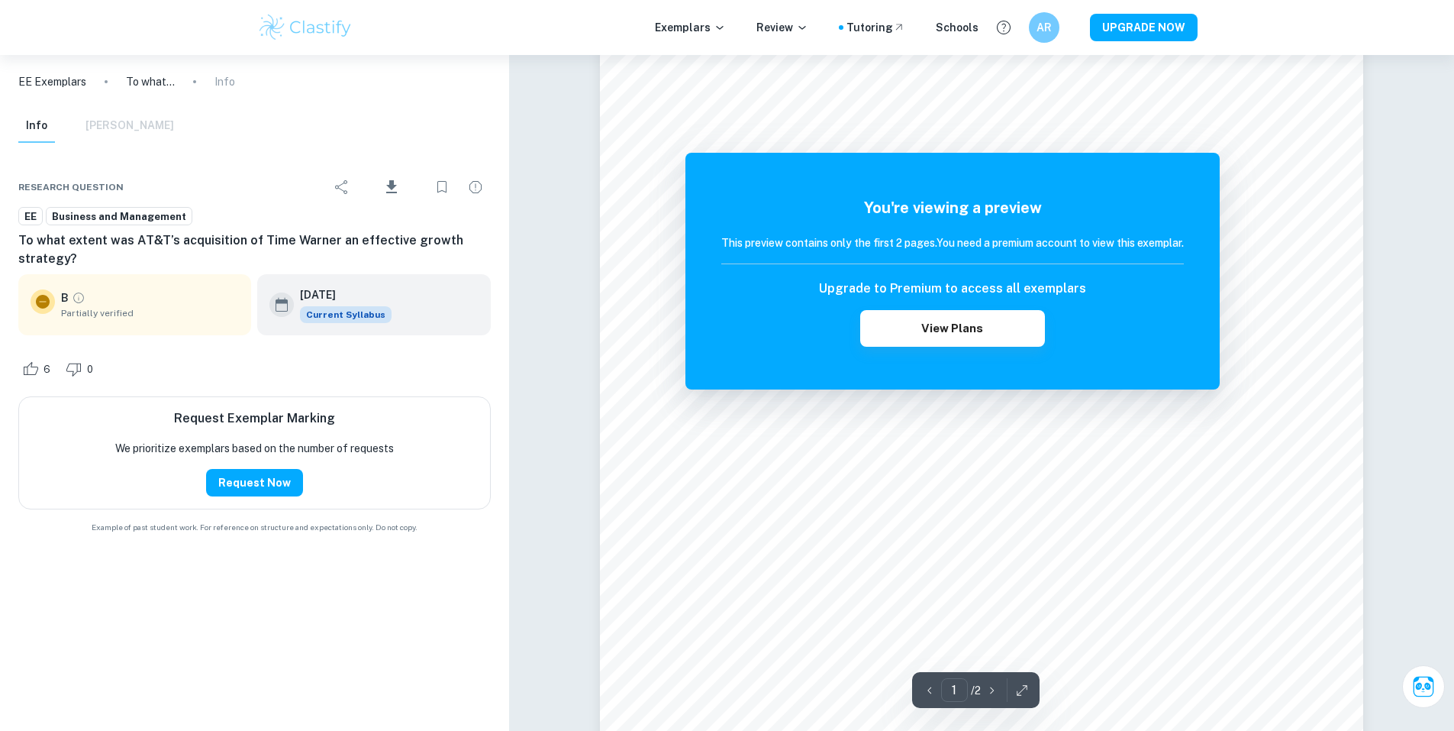
scroll to position [433, 0]
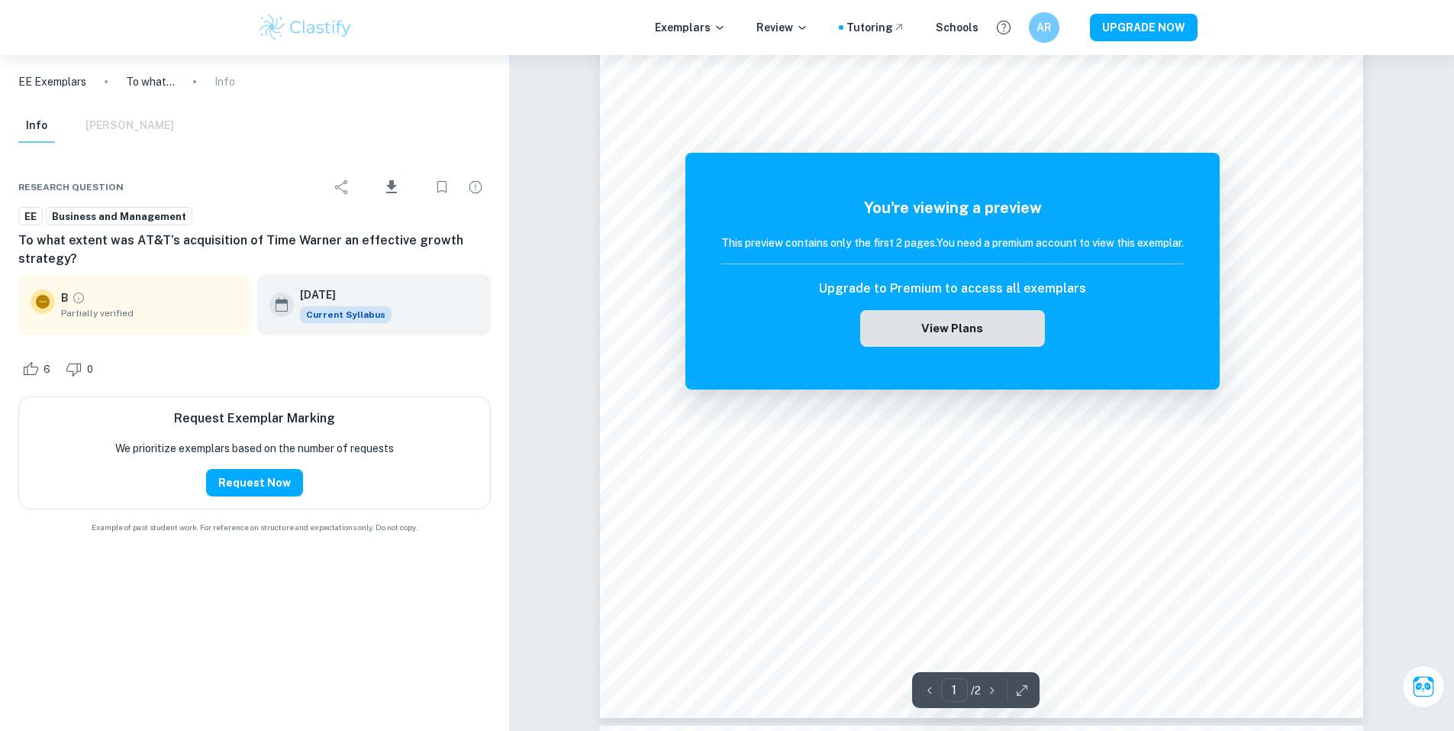
click at [981, 337] on button "View Plans" at bounding box center [952, 328] width 185 height 37
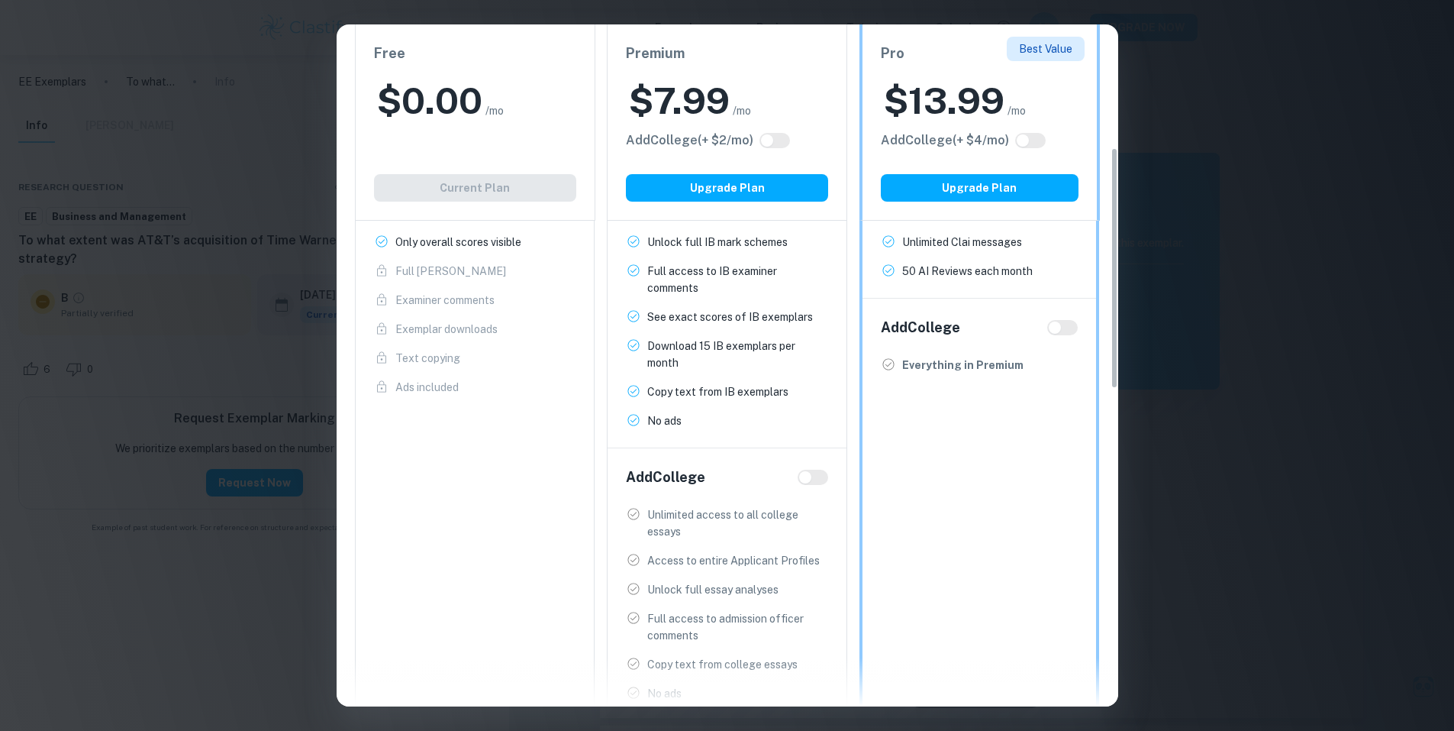
scroll to position [0, 0]
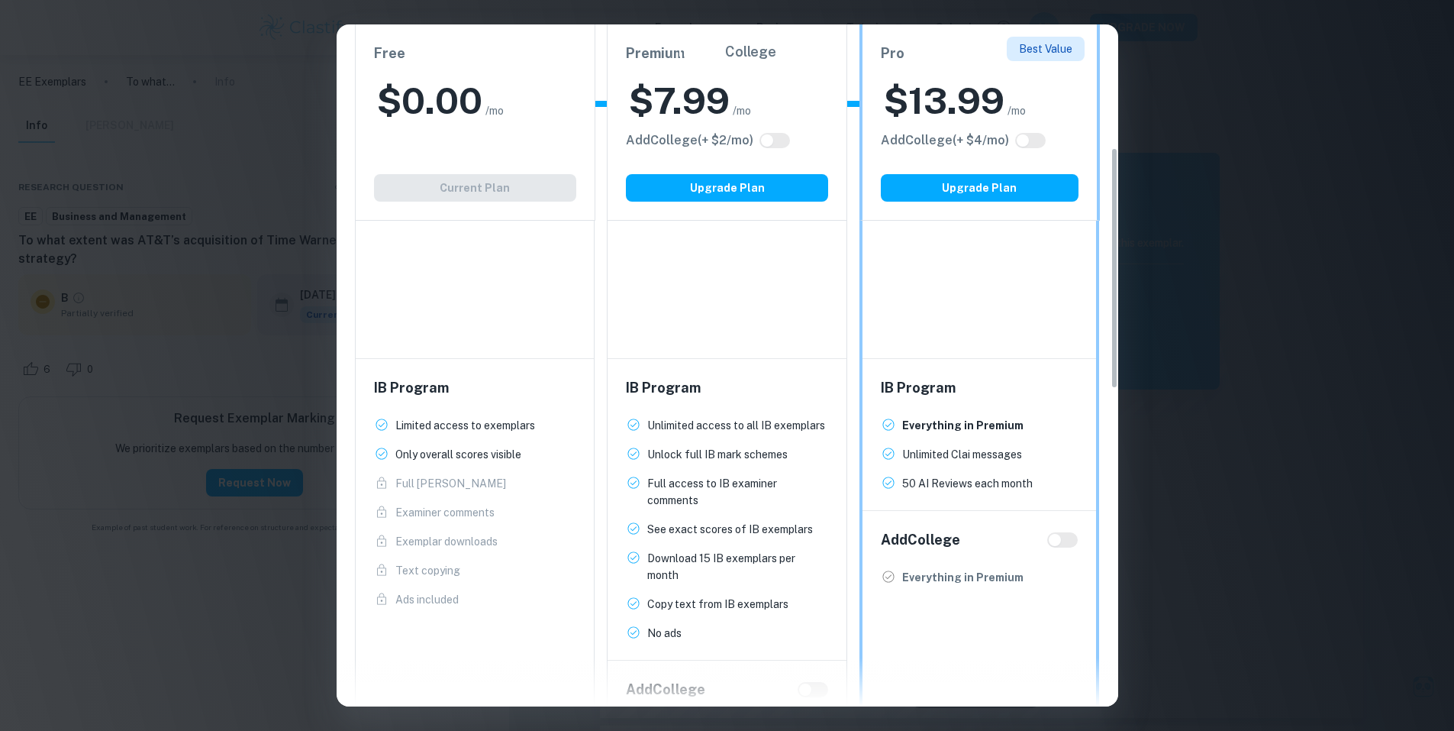
click at [1435, 384] on div "Easily Ace Your IB Coursework & Crush College Essays. Get Clastify Premium Get …" at bounding box center [727, 365] width 1454 height 731
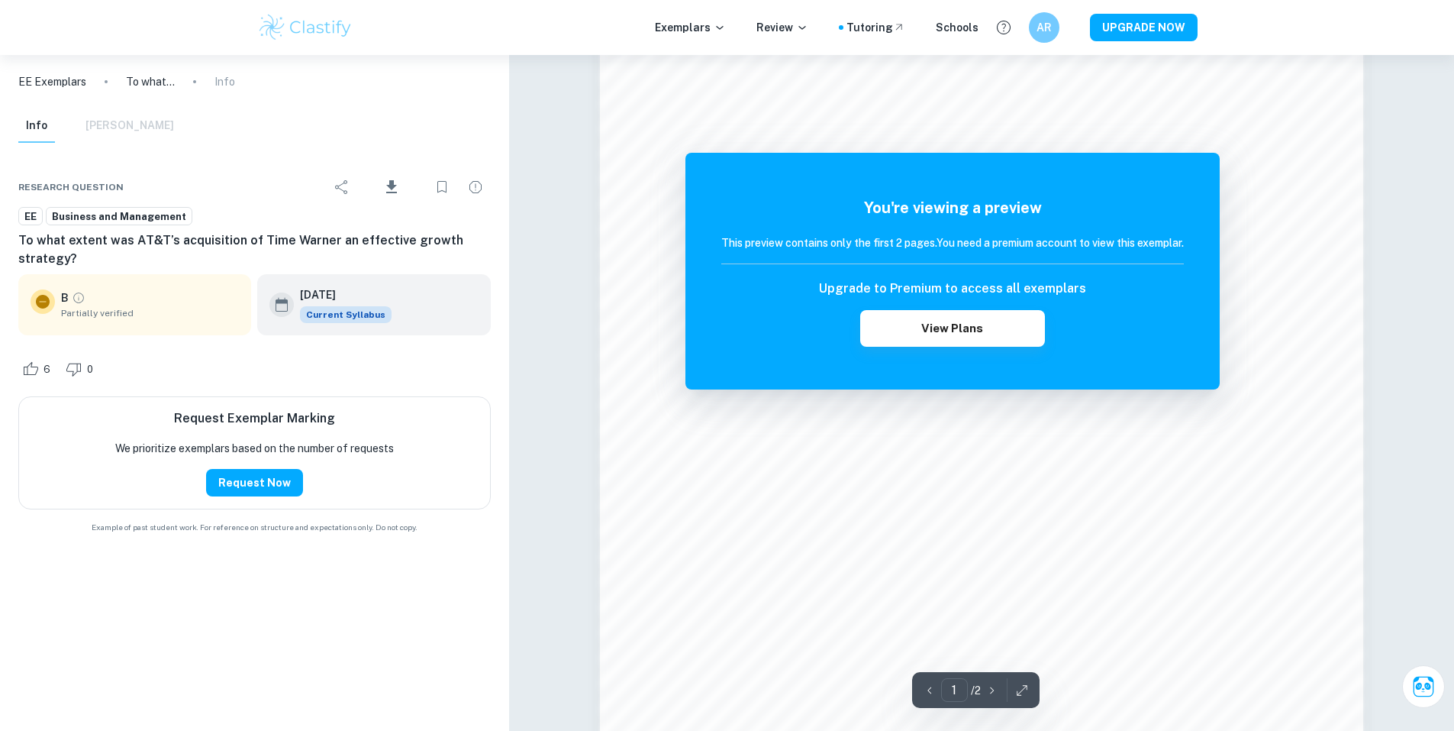
scroll to position [1613, 0]
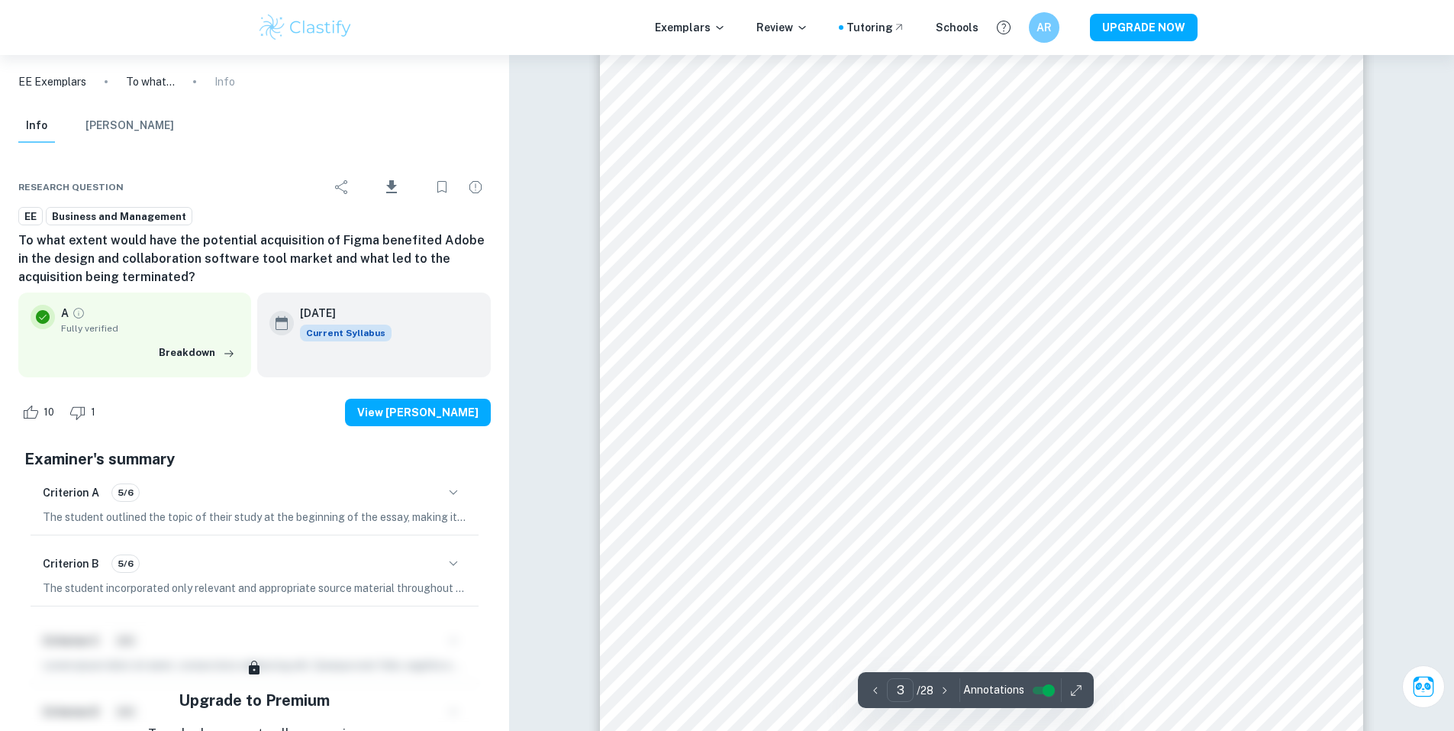
scroll to position [2564, 0]
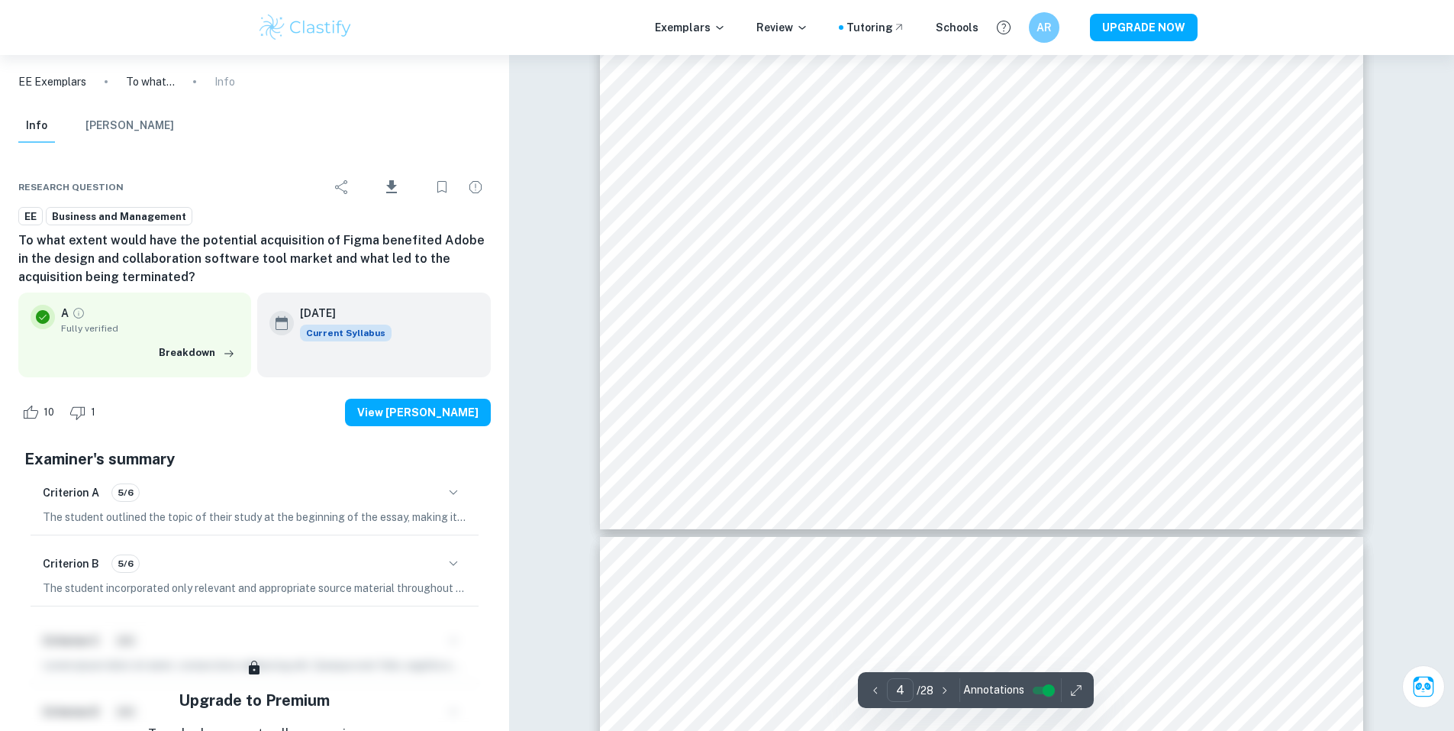
type input "5"
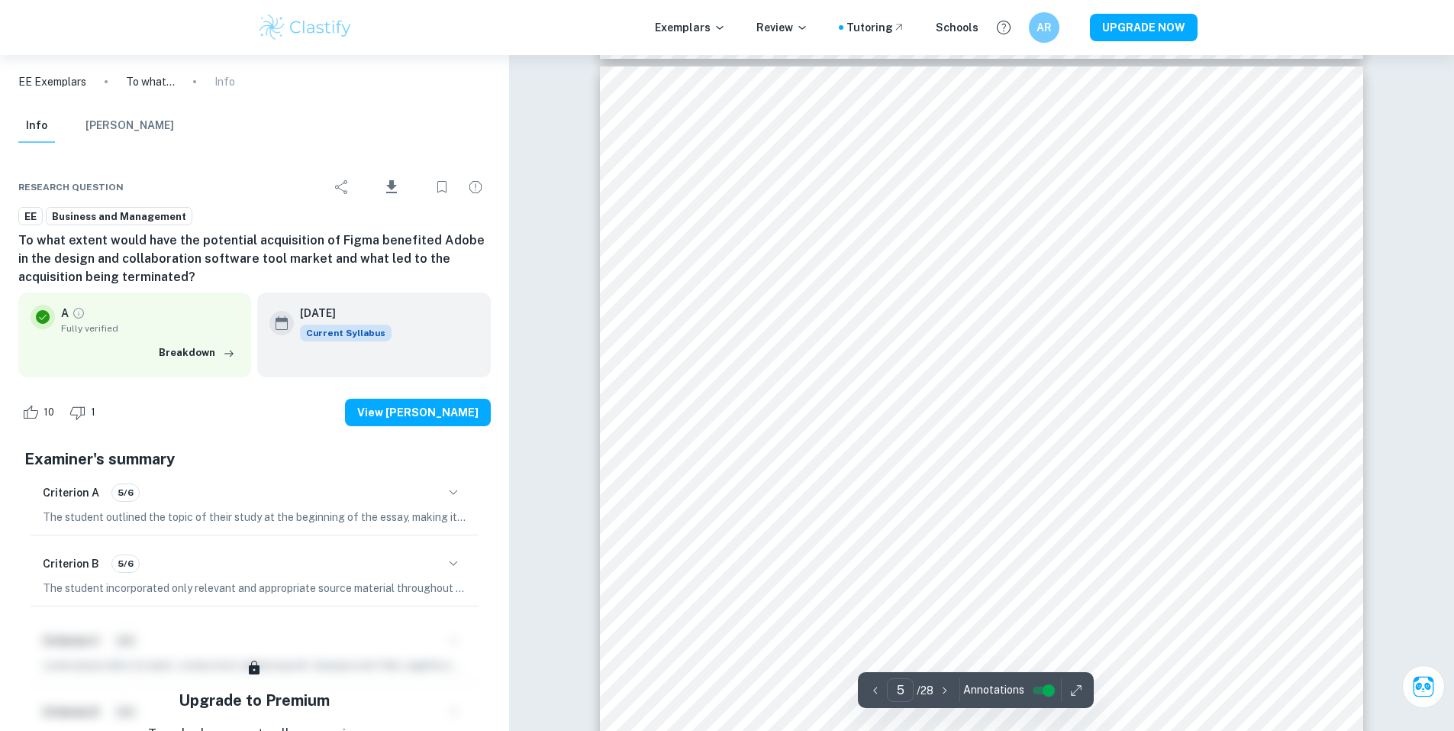
scroll to position [4218, 0]
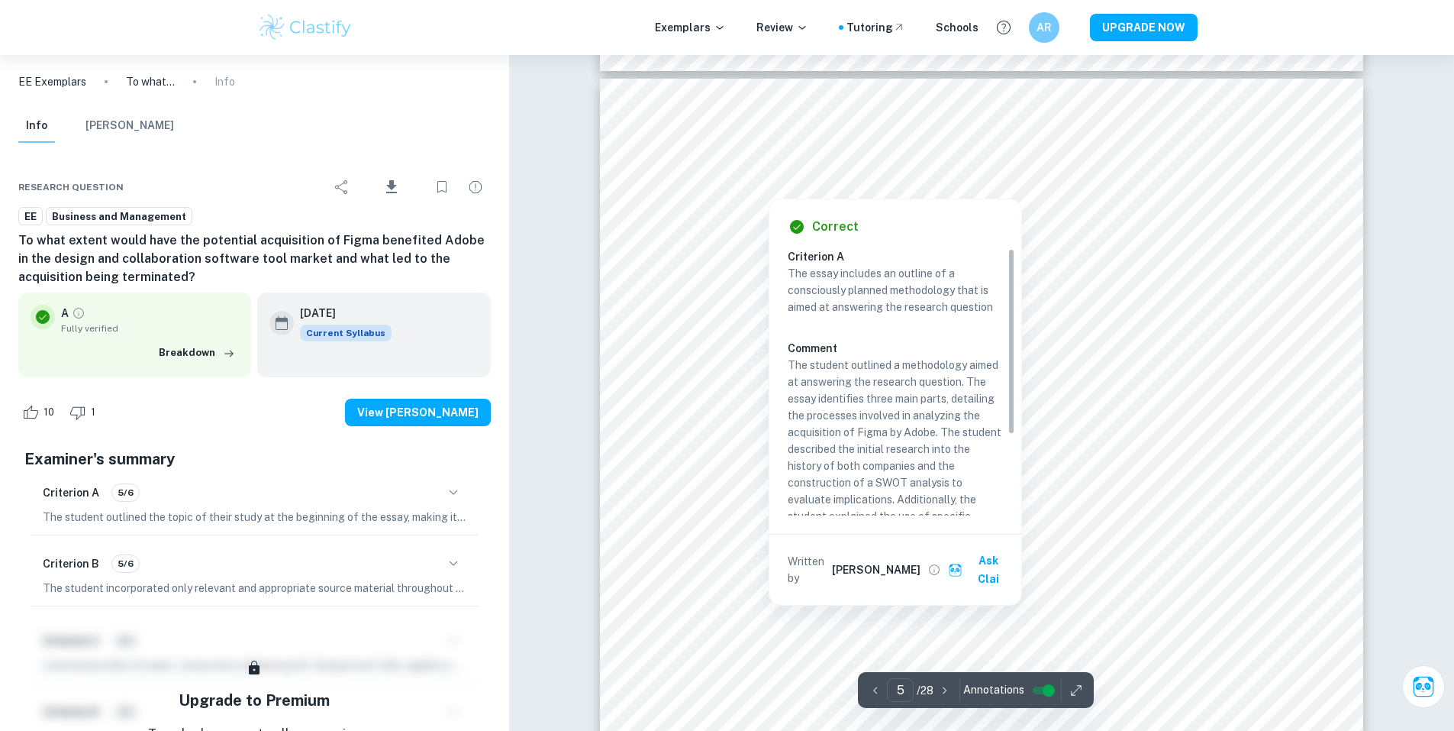
click at [740, 191] on div at bounding box center [768, 181] width 159 height 25
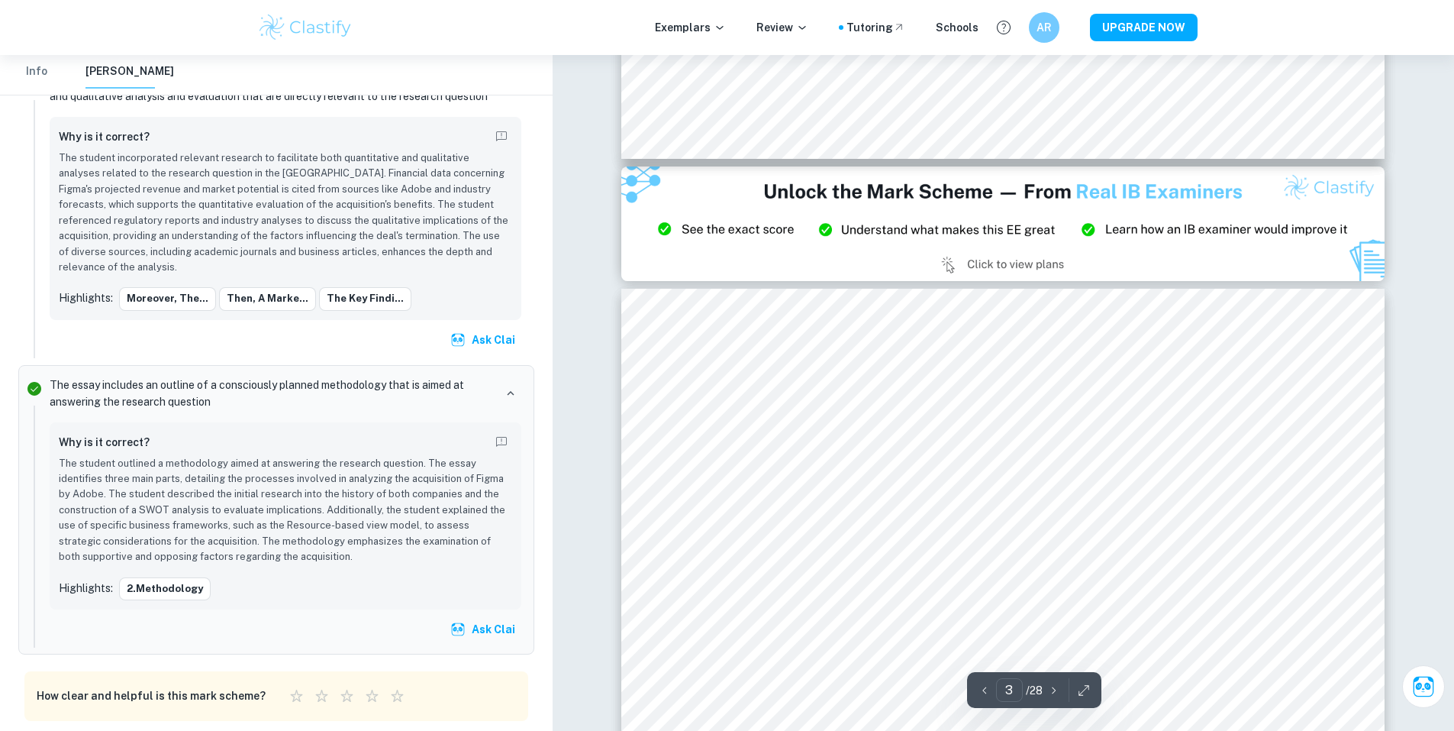
scroll to position [1888, 0]
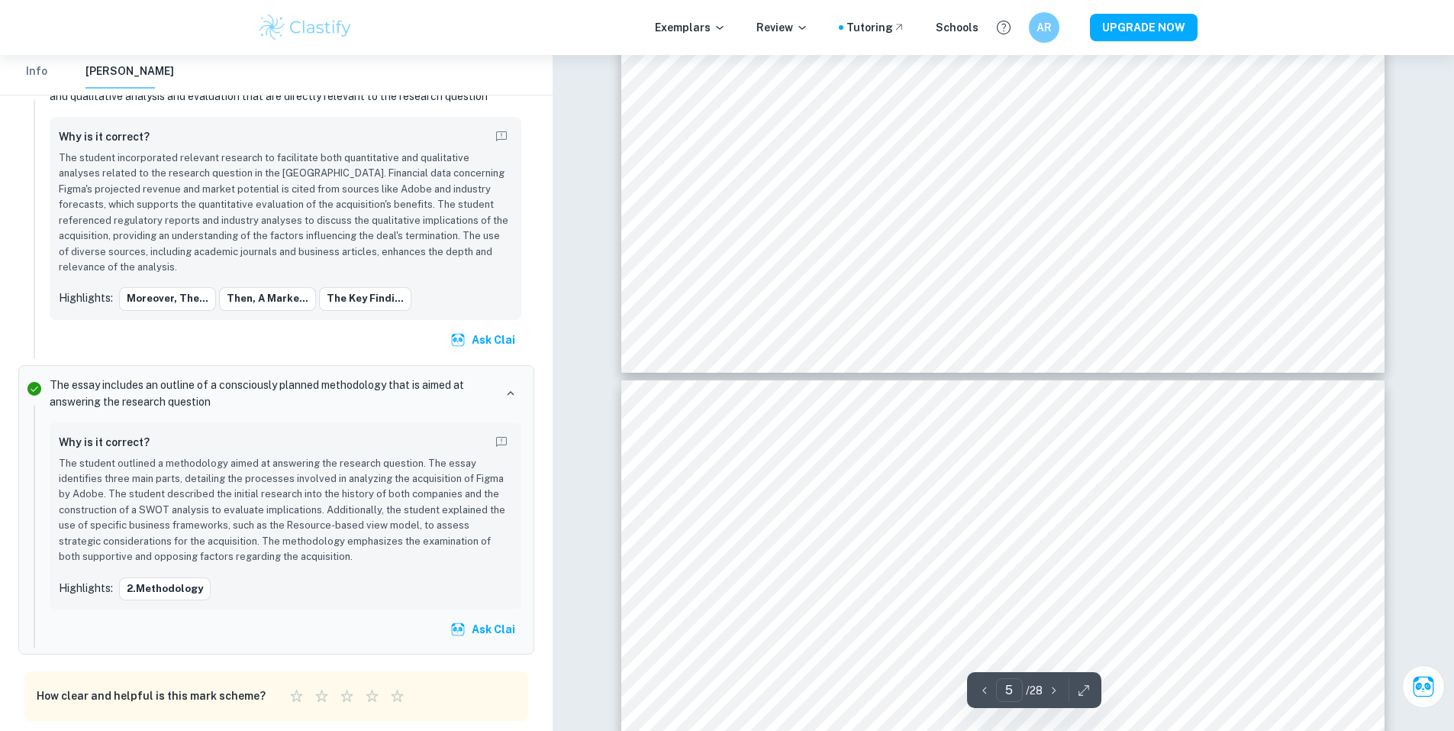
type input "6"
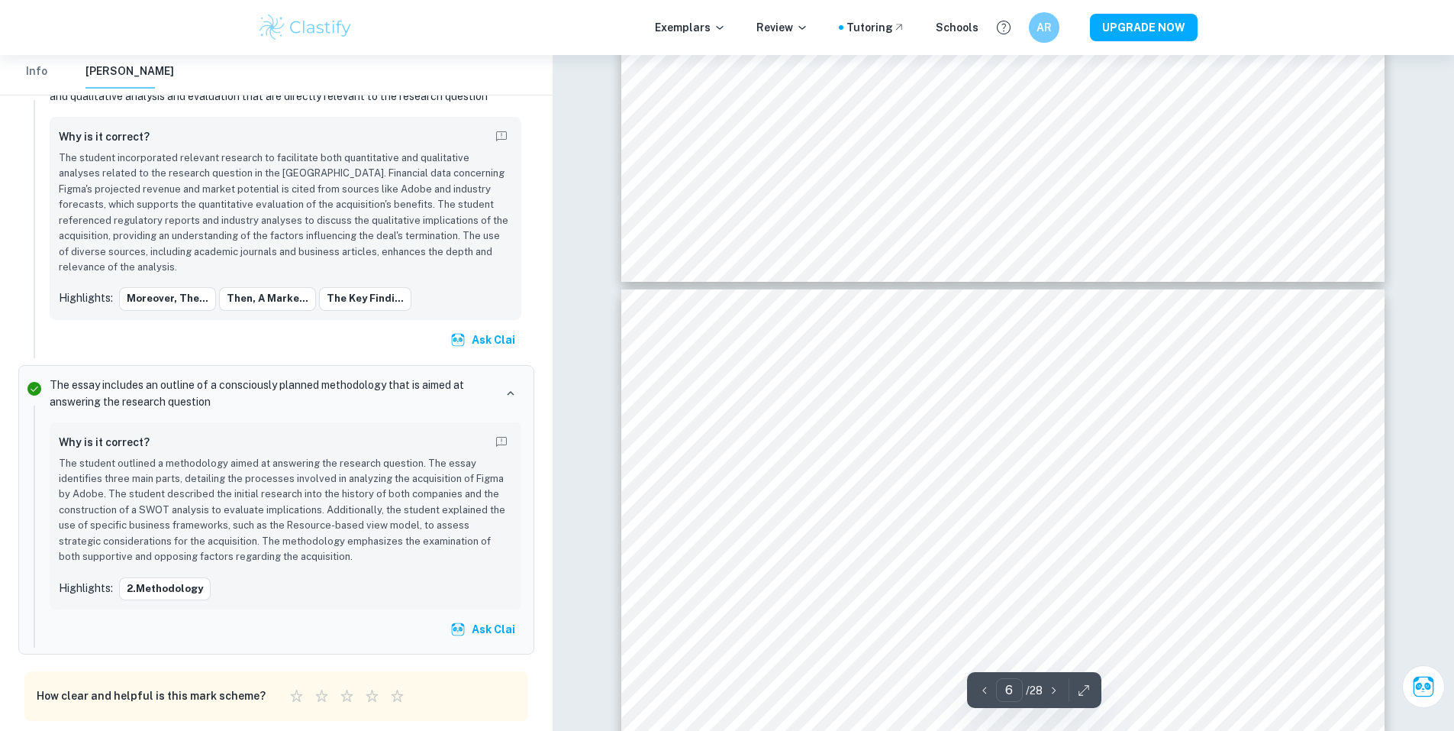
scroll to position [5237, 0]
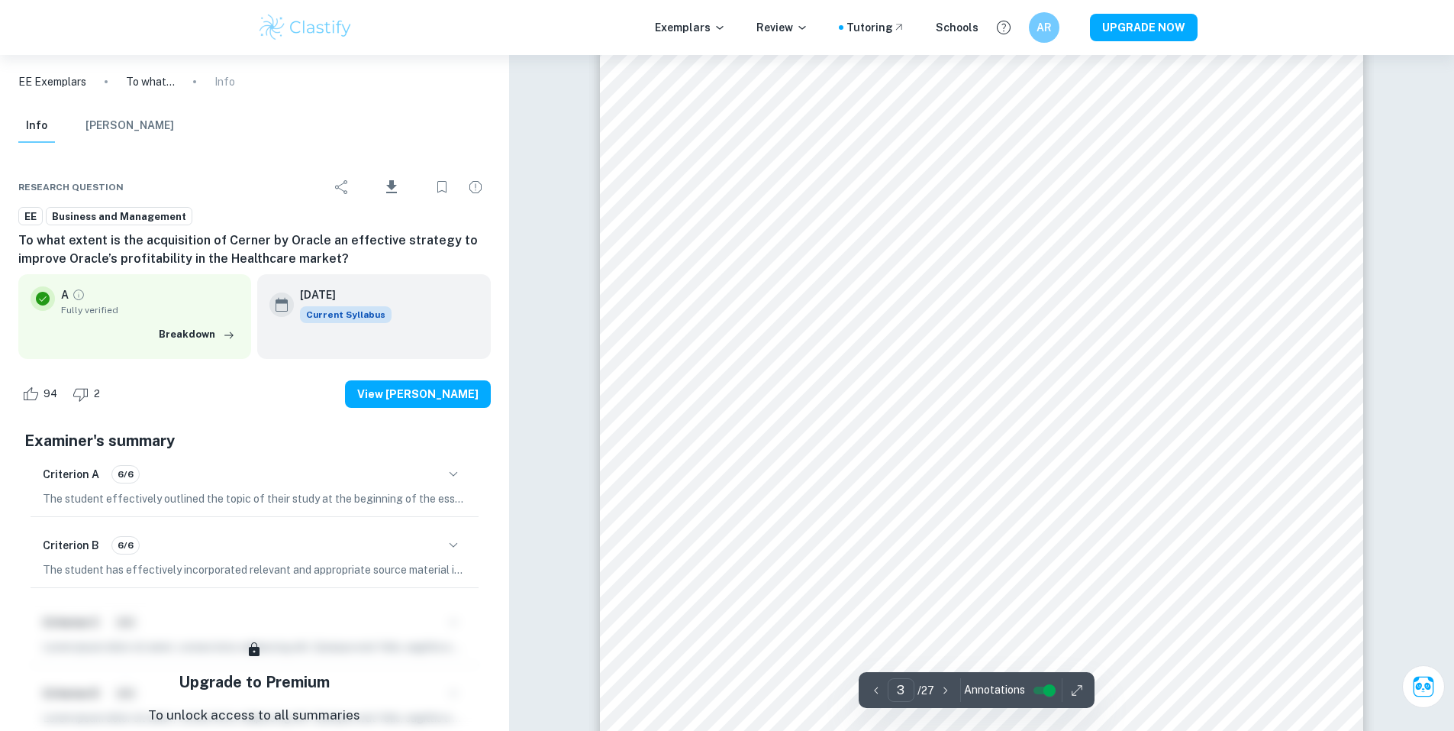
scroll to position [2655, 0]
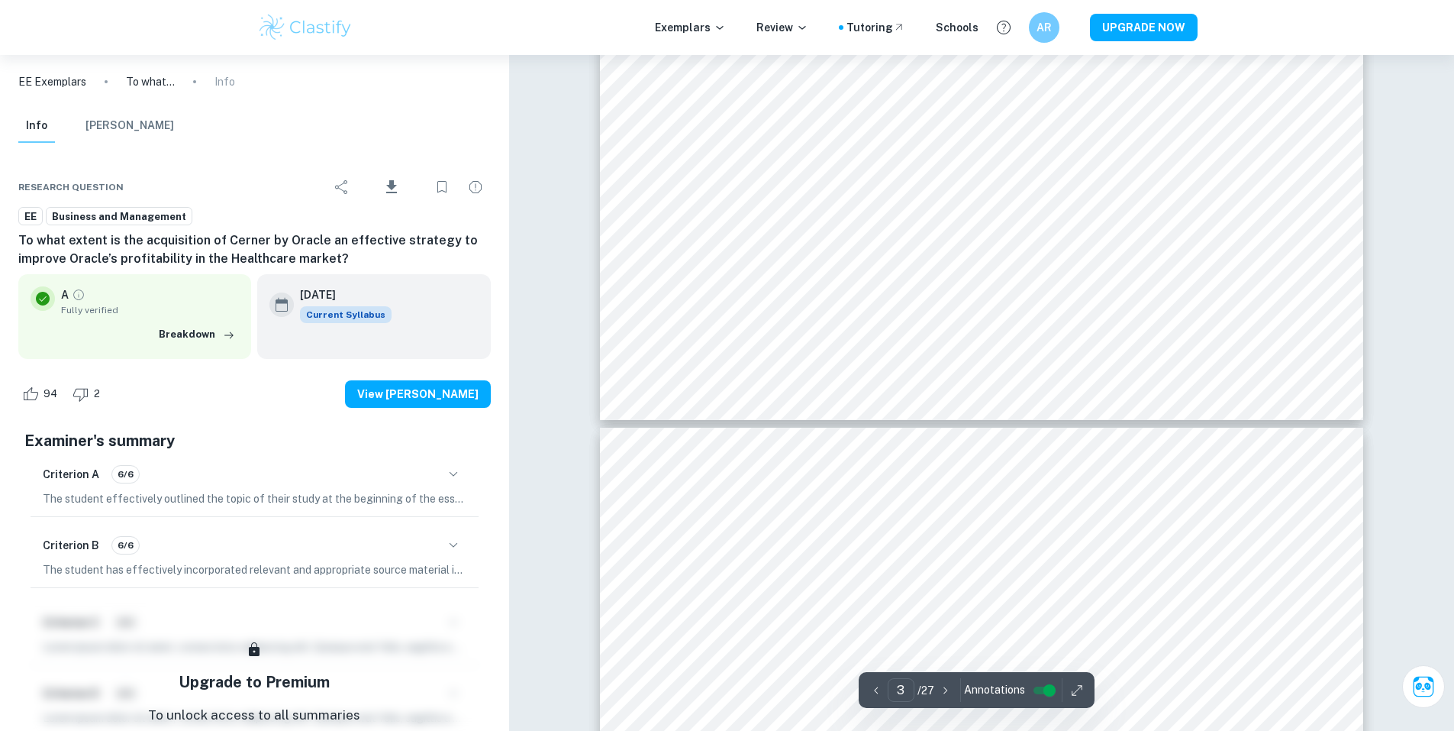
type input "4"
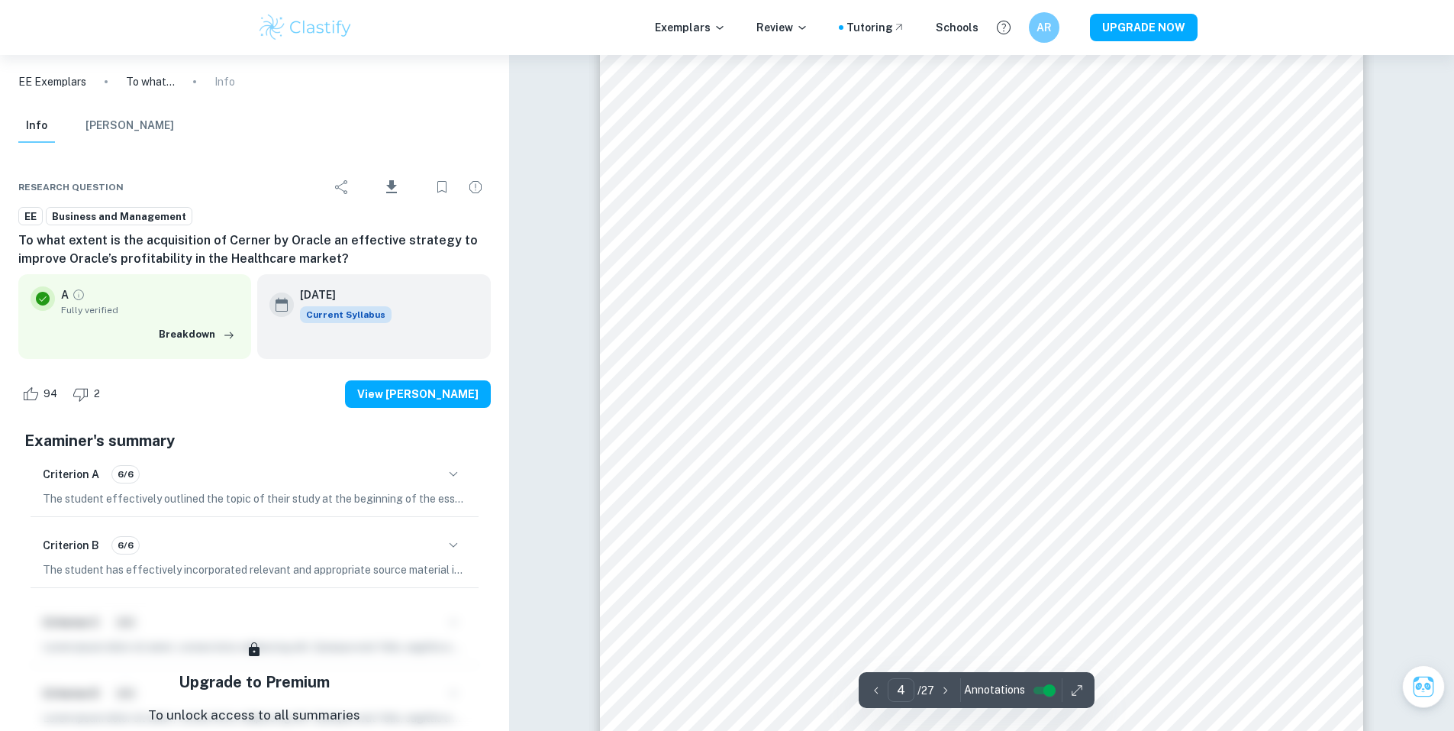
scroll to position [3794, 0]
type input "3"
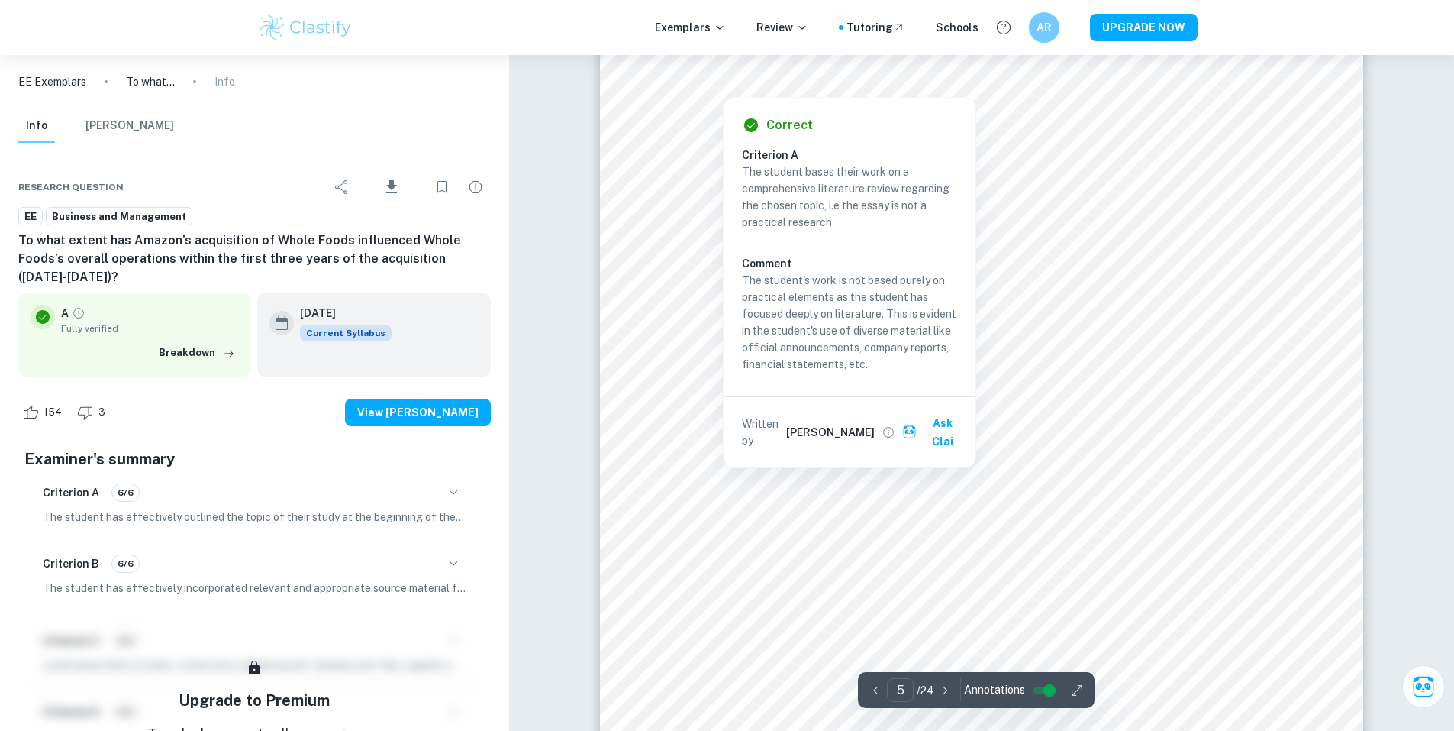
scroll to position [4377, 0]
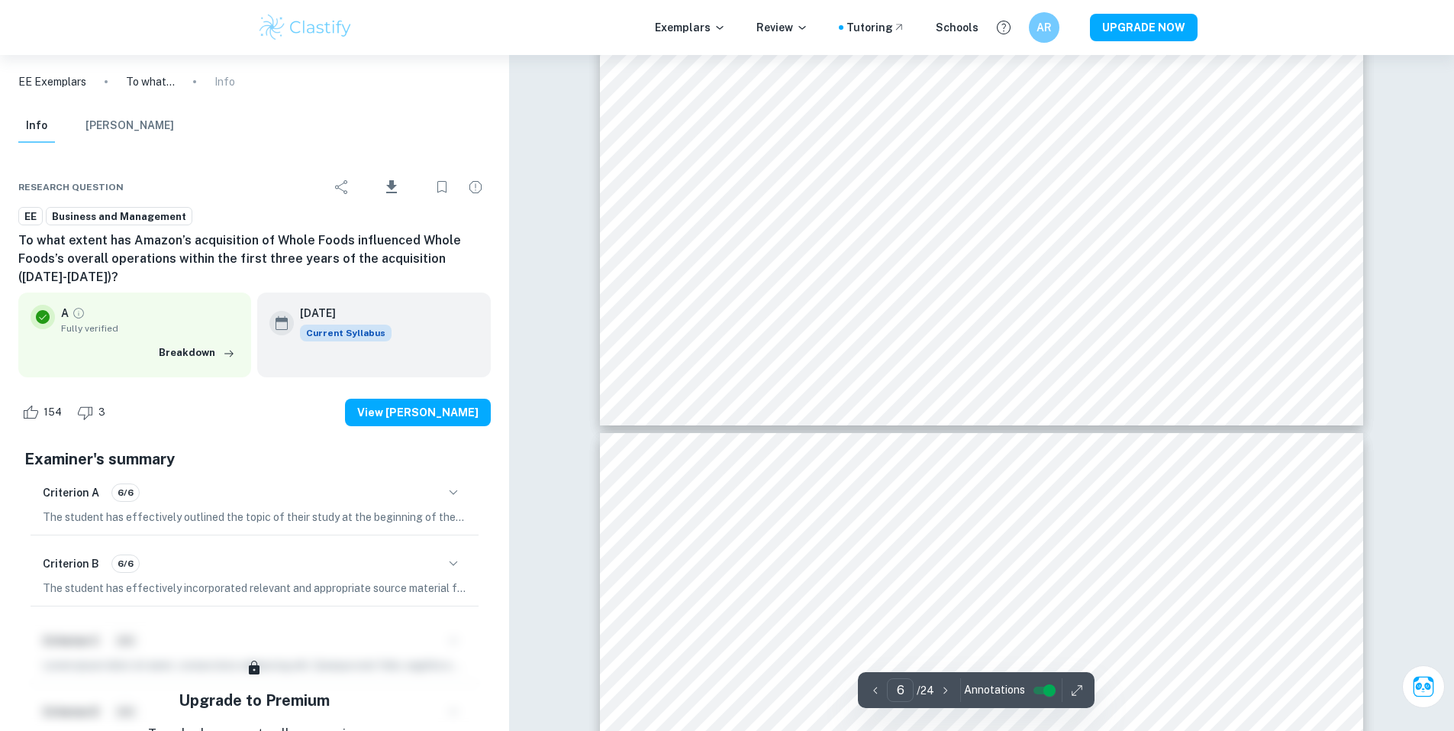
type input "7"
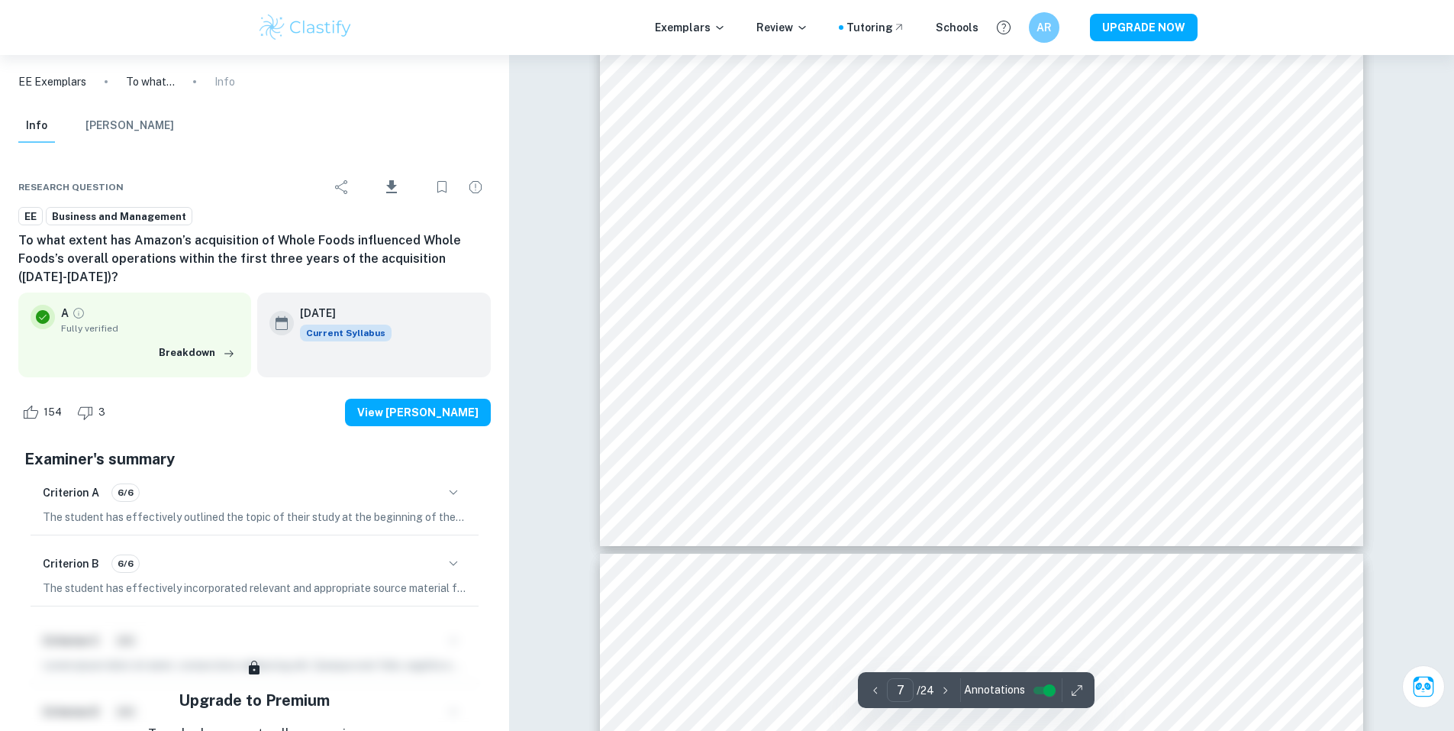
scroll to position [6743, 0]
